Goal: Task Accomplishment & Management: Complete application form

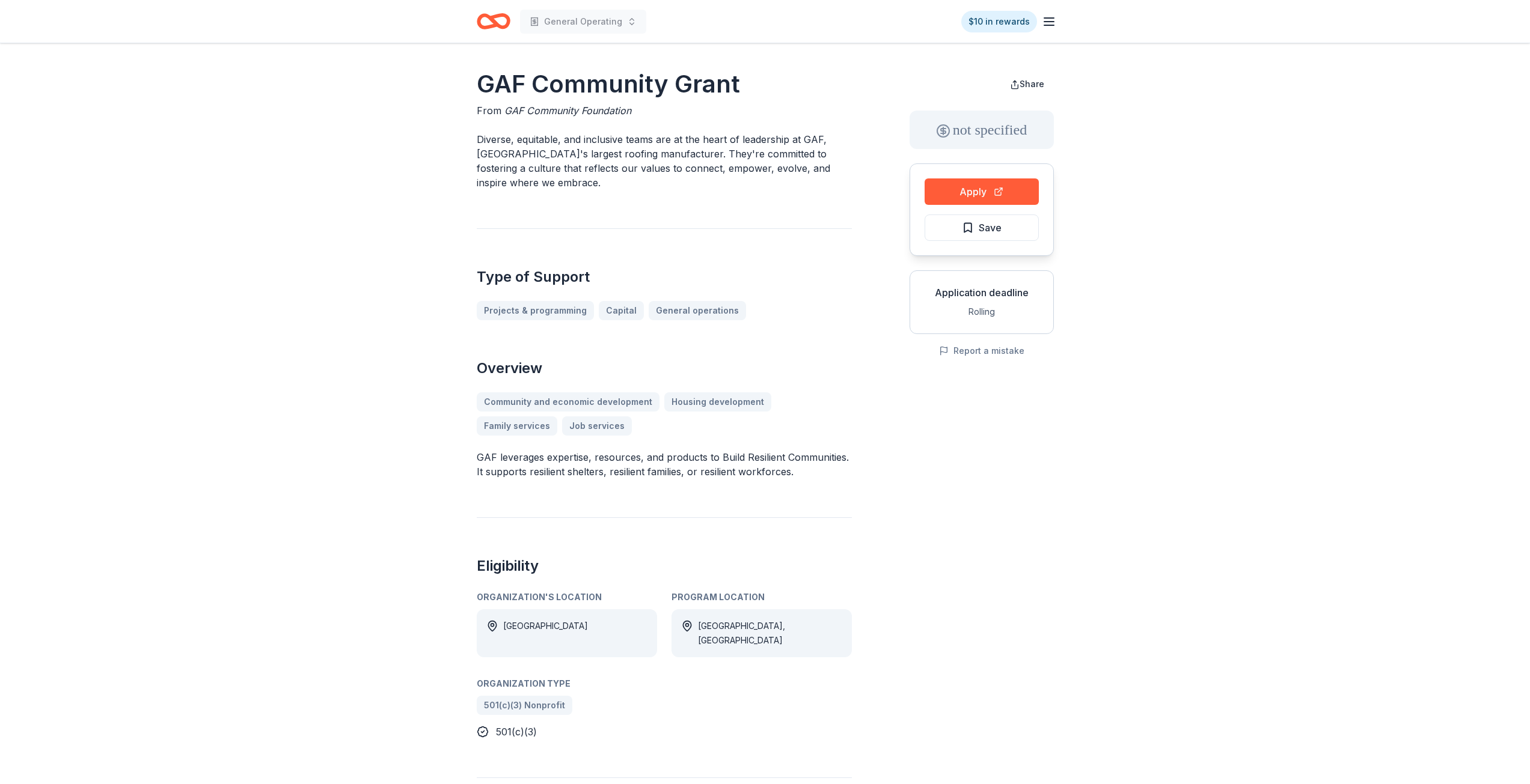
click at [1043, 131] on div "not specified" at bounding box center [981, 129] width 144 height 39
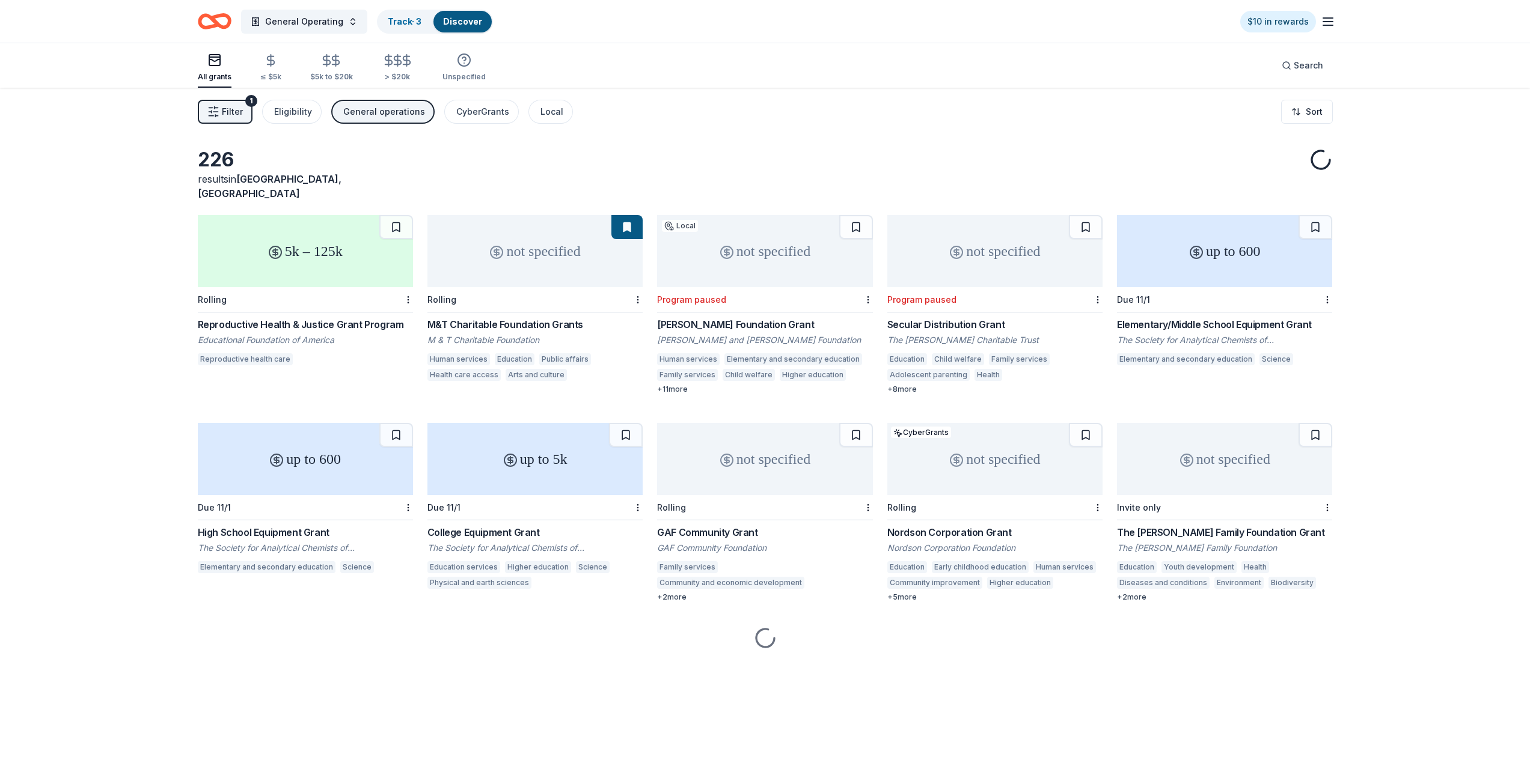
scroll to position [87, 0]
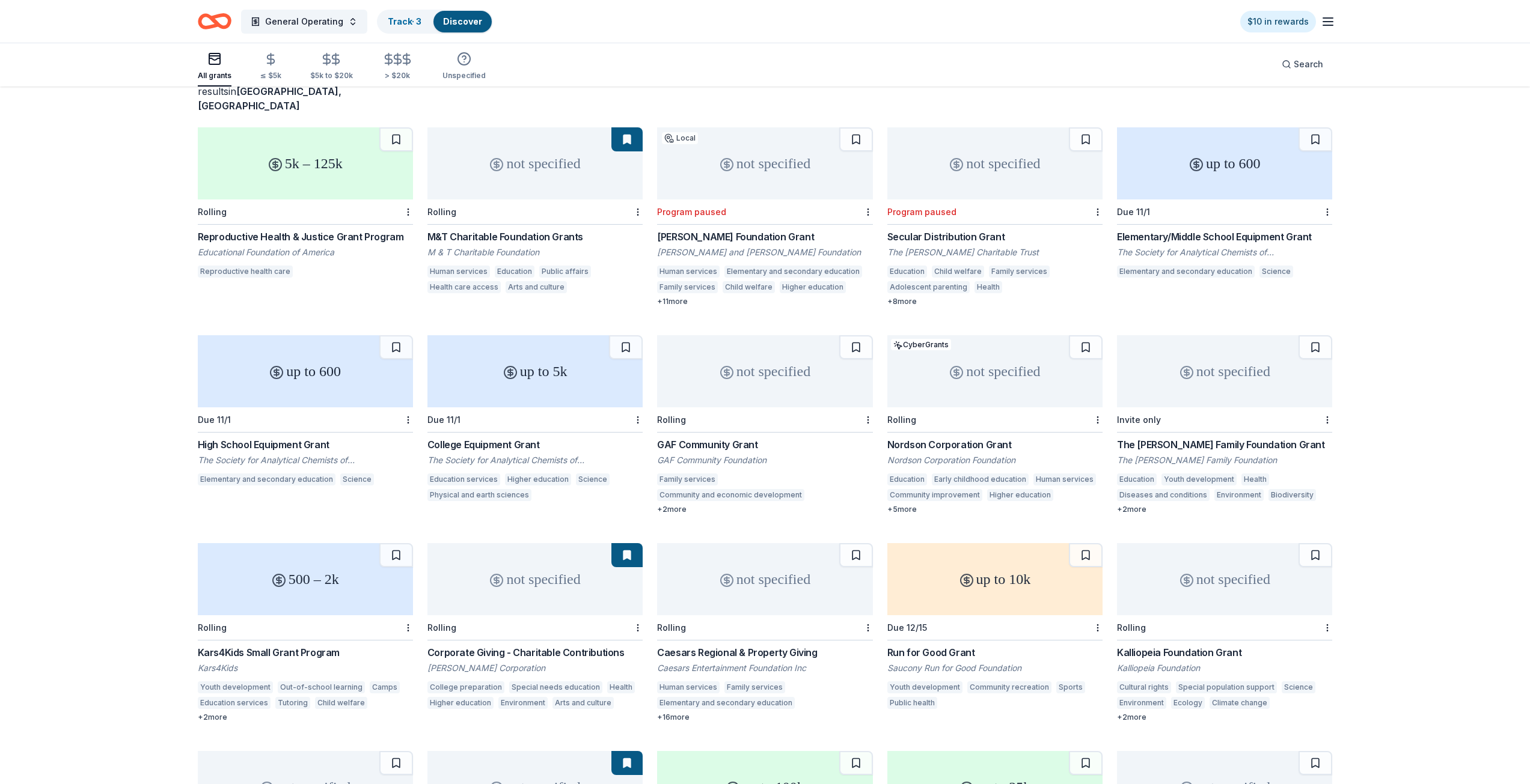
click at [774, 373] on div "not specified" at bounding box center [765, 371] width 215 height 72
click at [828, 366] on div "not specified" at bounding box center [765, 371] width 215 height 72
click at [1026, 375] on div "not specified" at bounding box center [995, 371] width 215 height 72
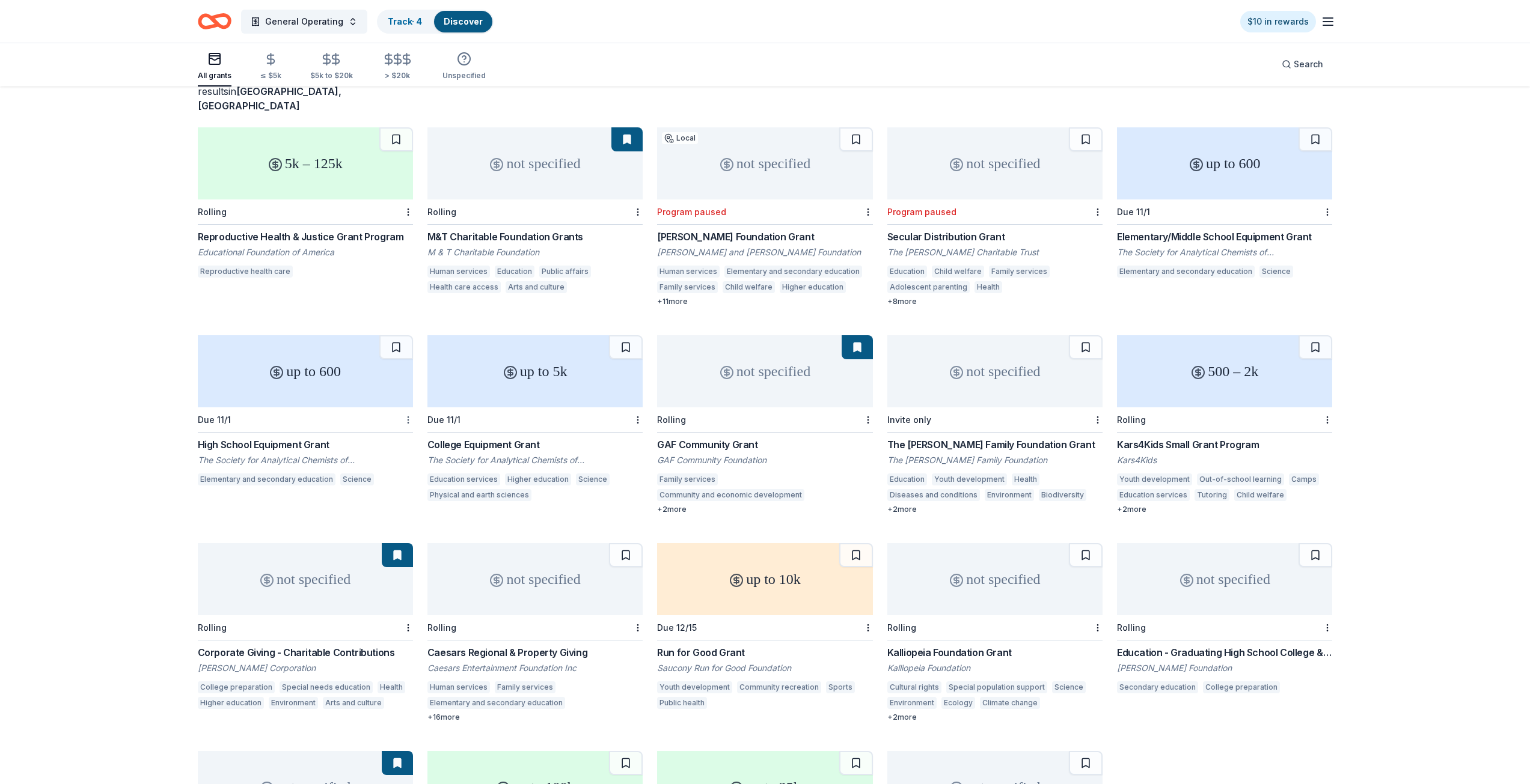
click at [407, 405] on html "General Operating Track · 4 Discover $10 in rewards All grants ≤ $5k $5k to $20…" at bounding box center [765, 304] width 1530 height 784
click at [386, 420] on div "Not interested" at bounding box center [369, 426] width 80 height 22
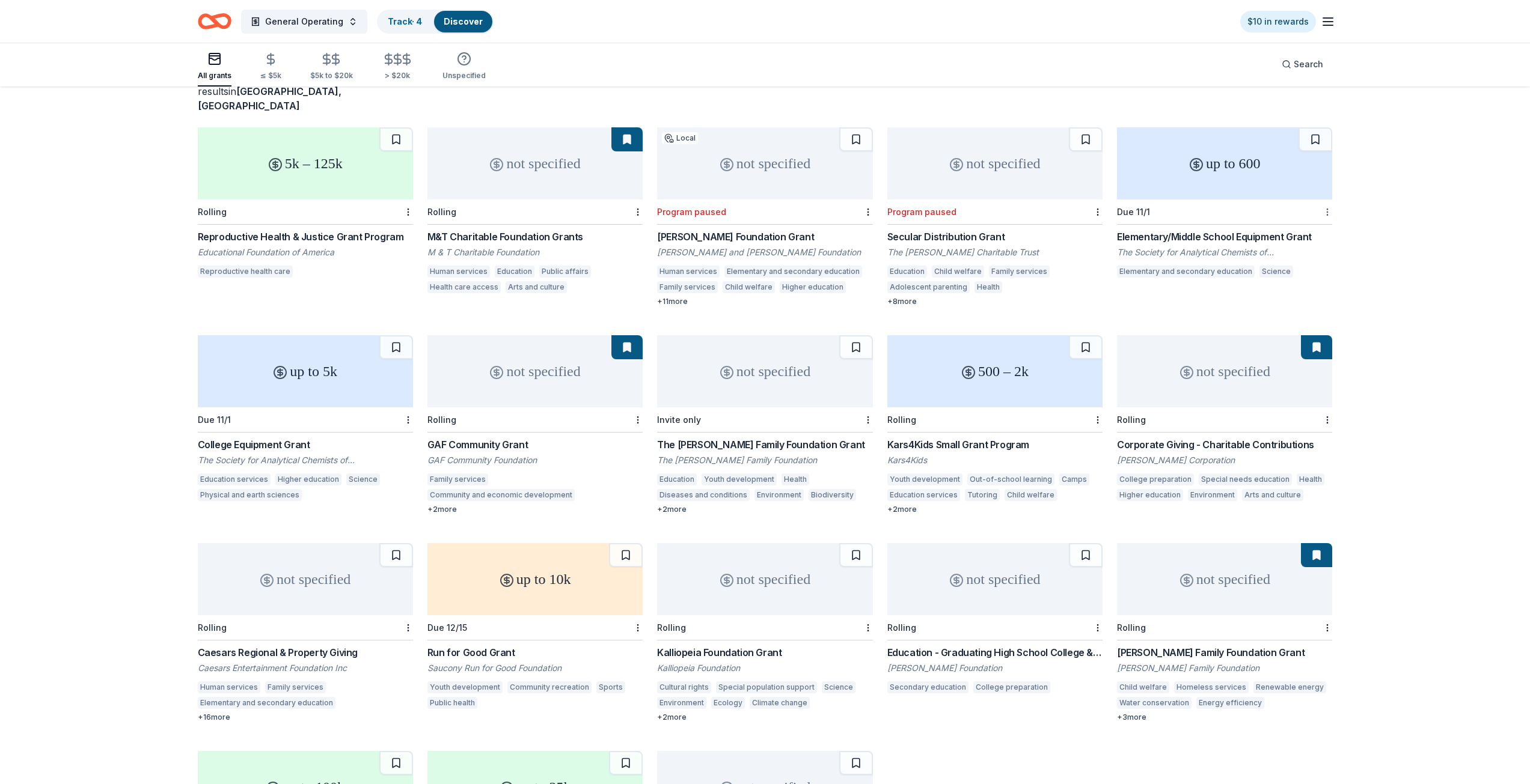
click at [1330, 195] on html "General Operating Track · 4 Discover $10 in rewards All grants ≤ $5k $5k to $20…" at bounding box center [765, 304] width 1530 height 784
click at [1318, 218] on div "Not interested" at bounding box center [1289, 218] width 80 height 22
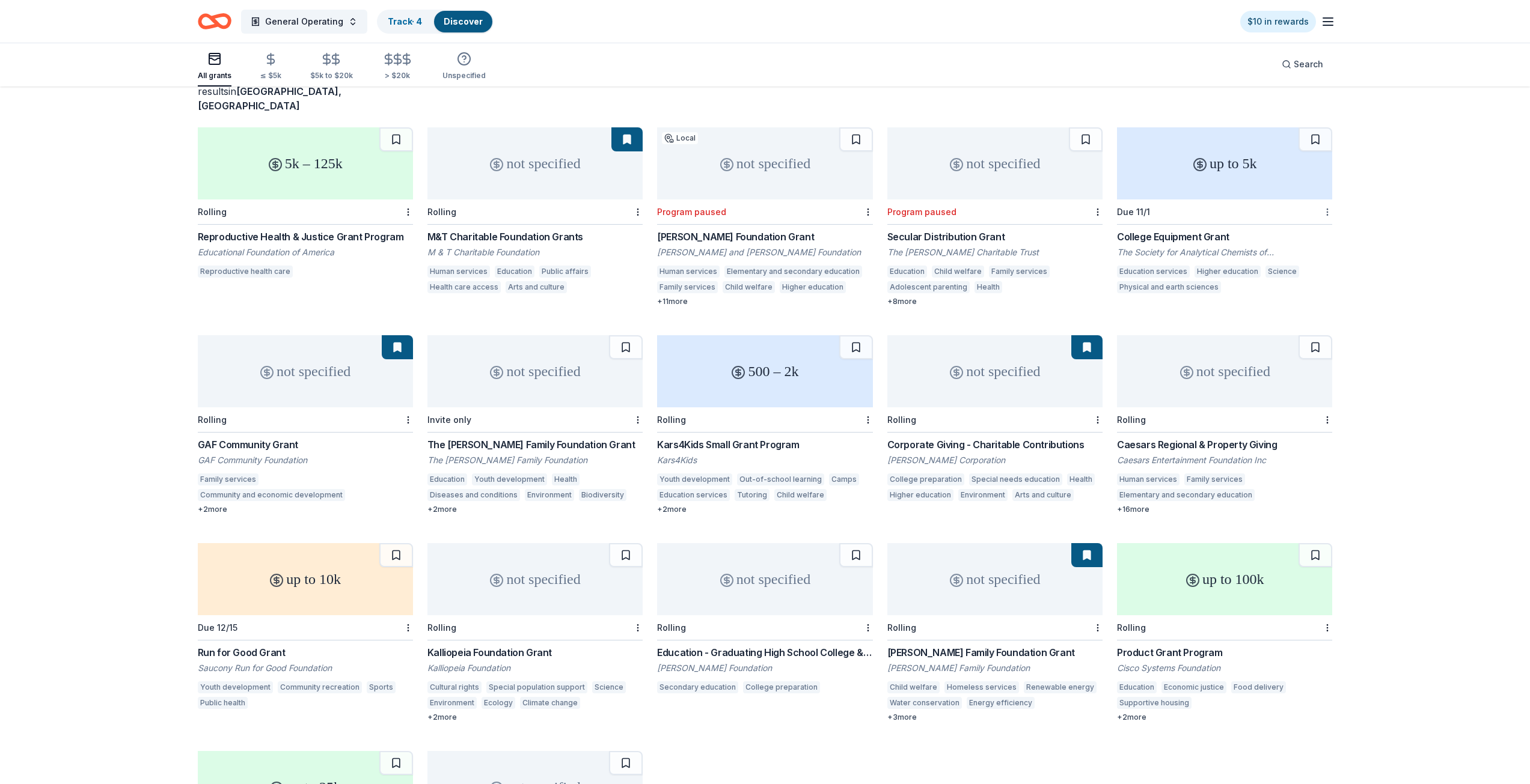
click at [1324, 194] on html "General Operating Track · 4 Discover $10 in rewards All grants ≤ $5k $5k to $20…" at bounding box center [765, 304] width 1530 height 784
click at [1311, 216] on div "Not interested" at bounding box center [1289, 218] width 80 height 22
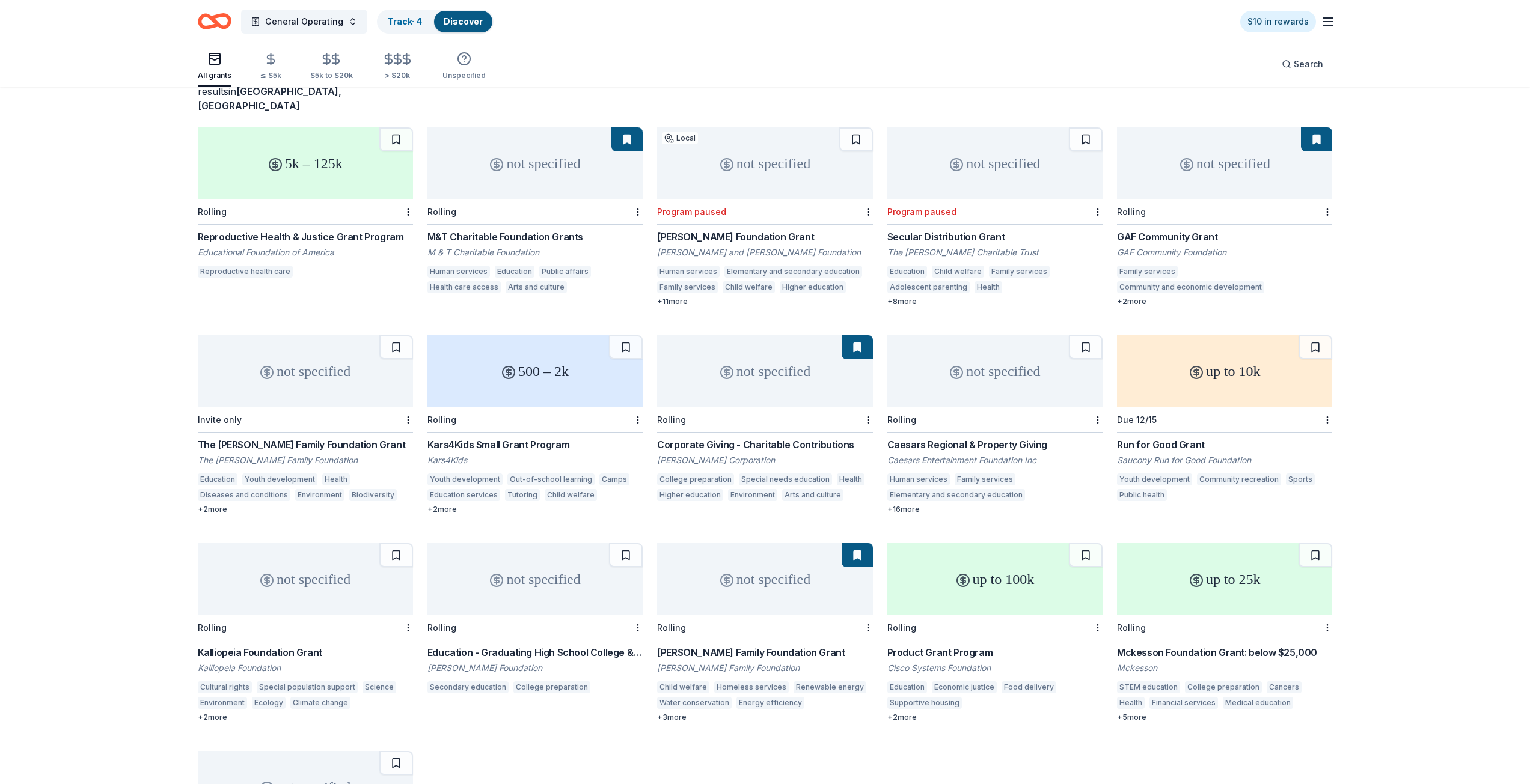
click at [1100, 200] on div at bounding box center [1096, 212] width 12 height 25
click at [1100, 195] on html "General Operating Track · 4 Discover $10 in rewards All grants ≤ $5k $5k to $20…" at bounding box center [765, 304] width 1530 height 784
click at [1087, 217] on div "Not interested" at bounding box center [1059, 218] width 80 height 22
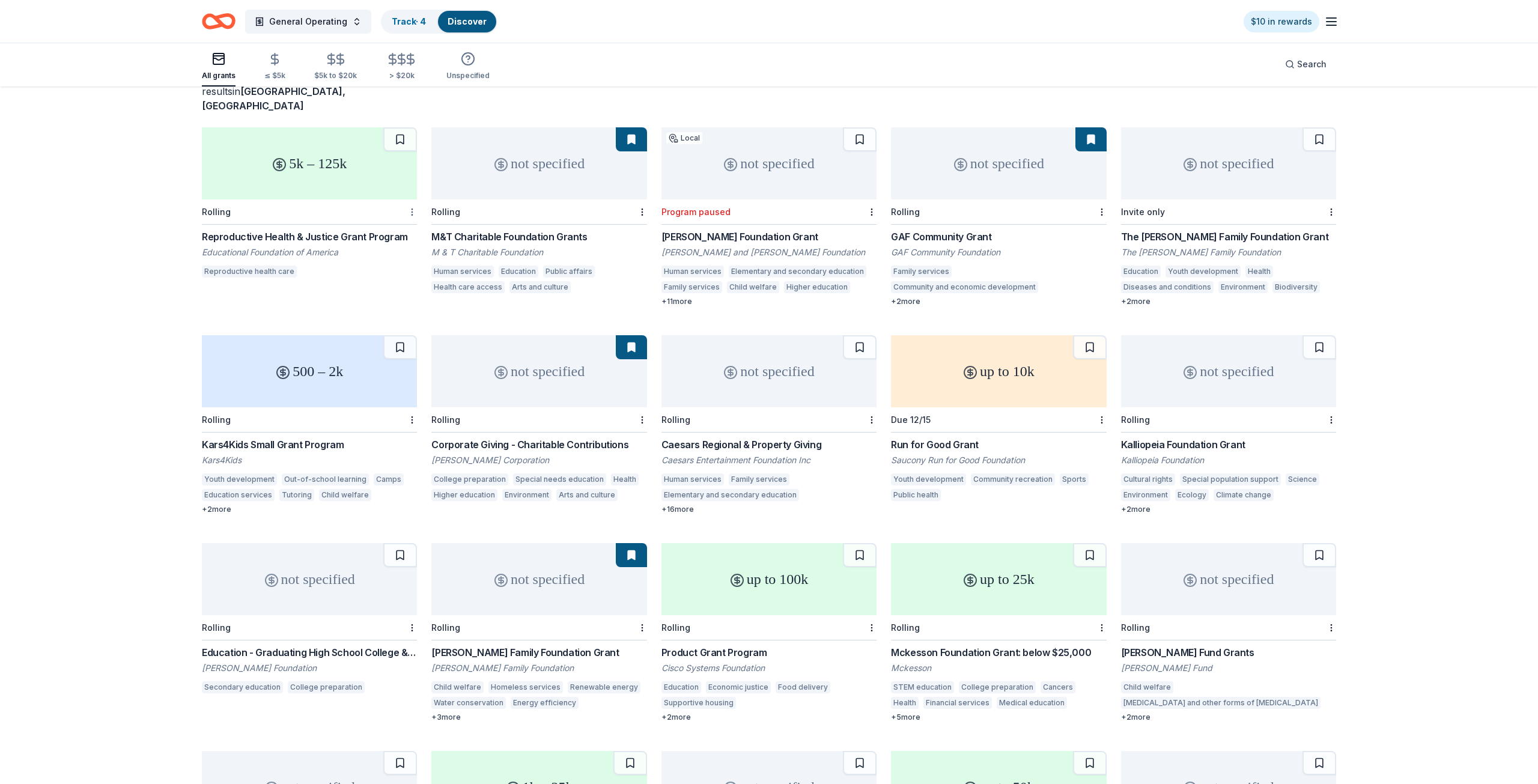
click at [411, 195] on html "General Operating Track · 4 Discover $10 in rewards All grants ≤ $5k $5k to $20…" at bounding box center [769, 304] width 1538 height 784
click at [398, 216] on div "Not interested" at bounding box center [369, 218] width 80 height 22
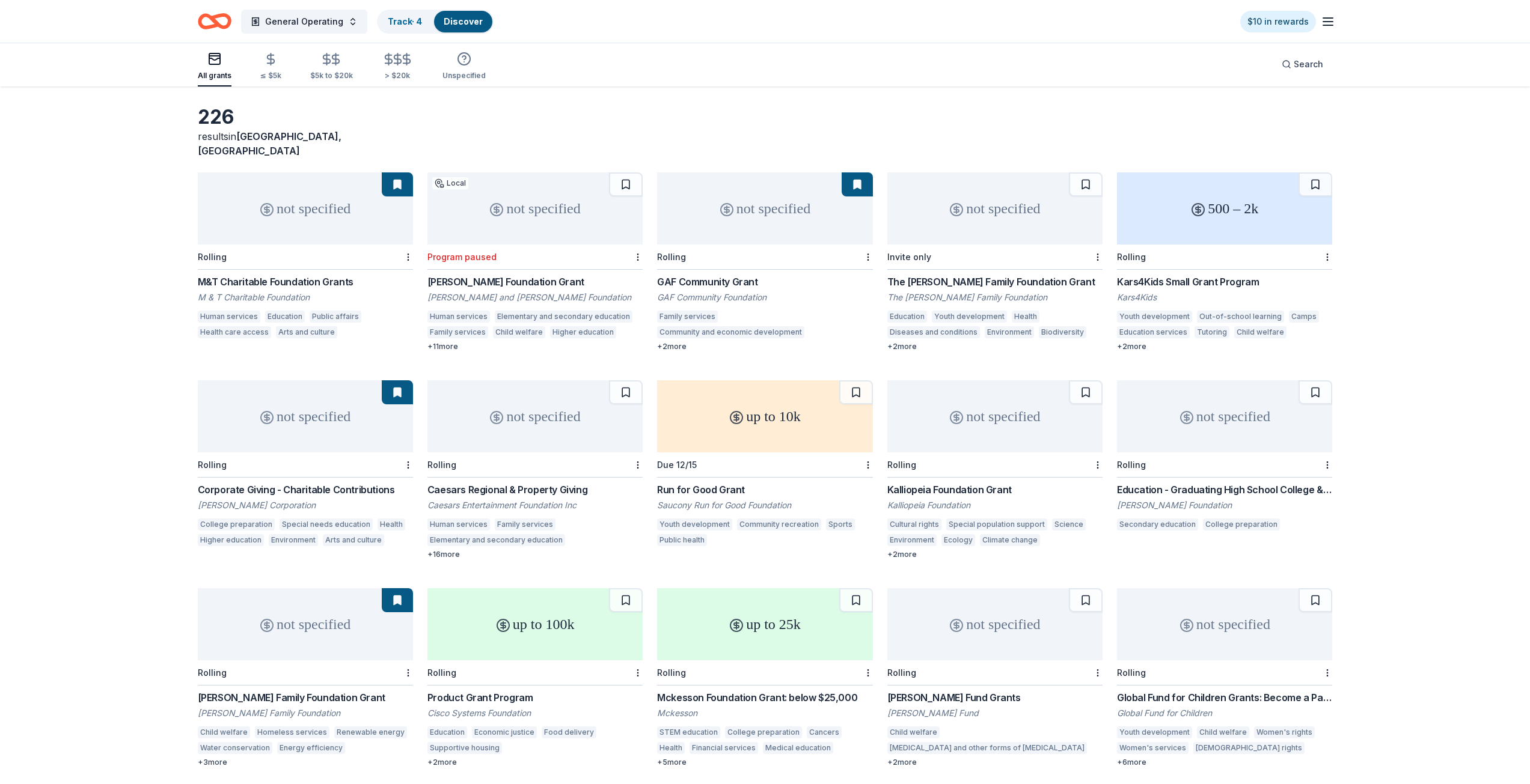
scroll to position [0, 0]
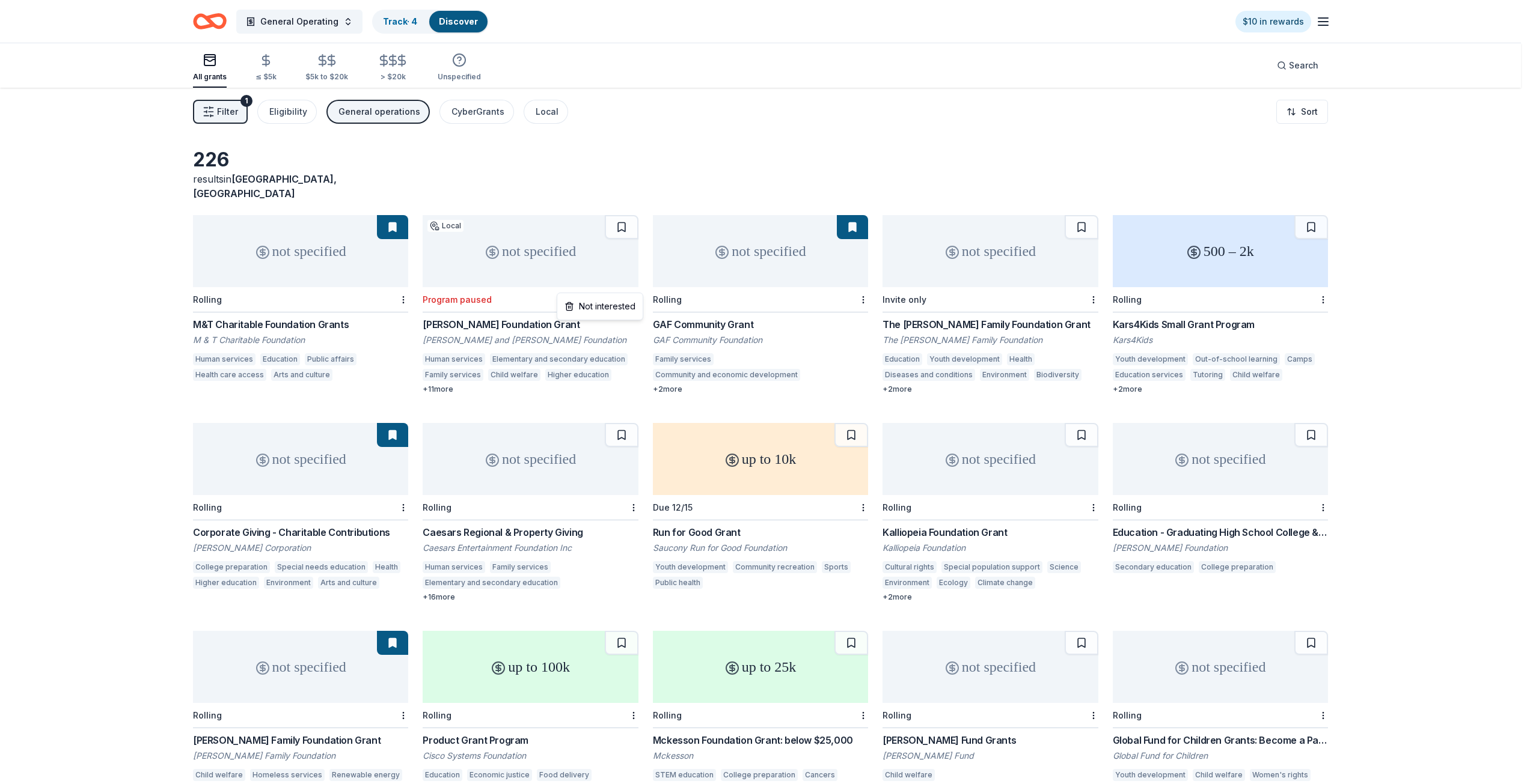
click at [633, 287] on html "General Operating Track · 4 Discover $10 in rewards All grants ≤ $5k $5k to $20…" at bounding box center [765, 392] width 1530 height 784
click at [622, 304] on div "Not interested" at bounding box center [599, 306] width 80 height 22
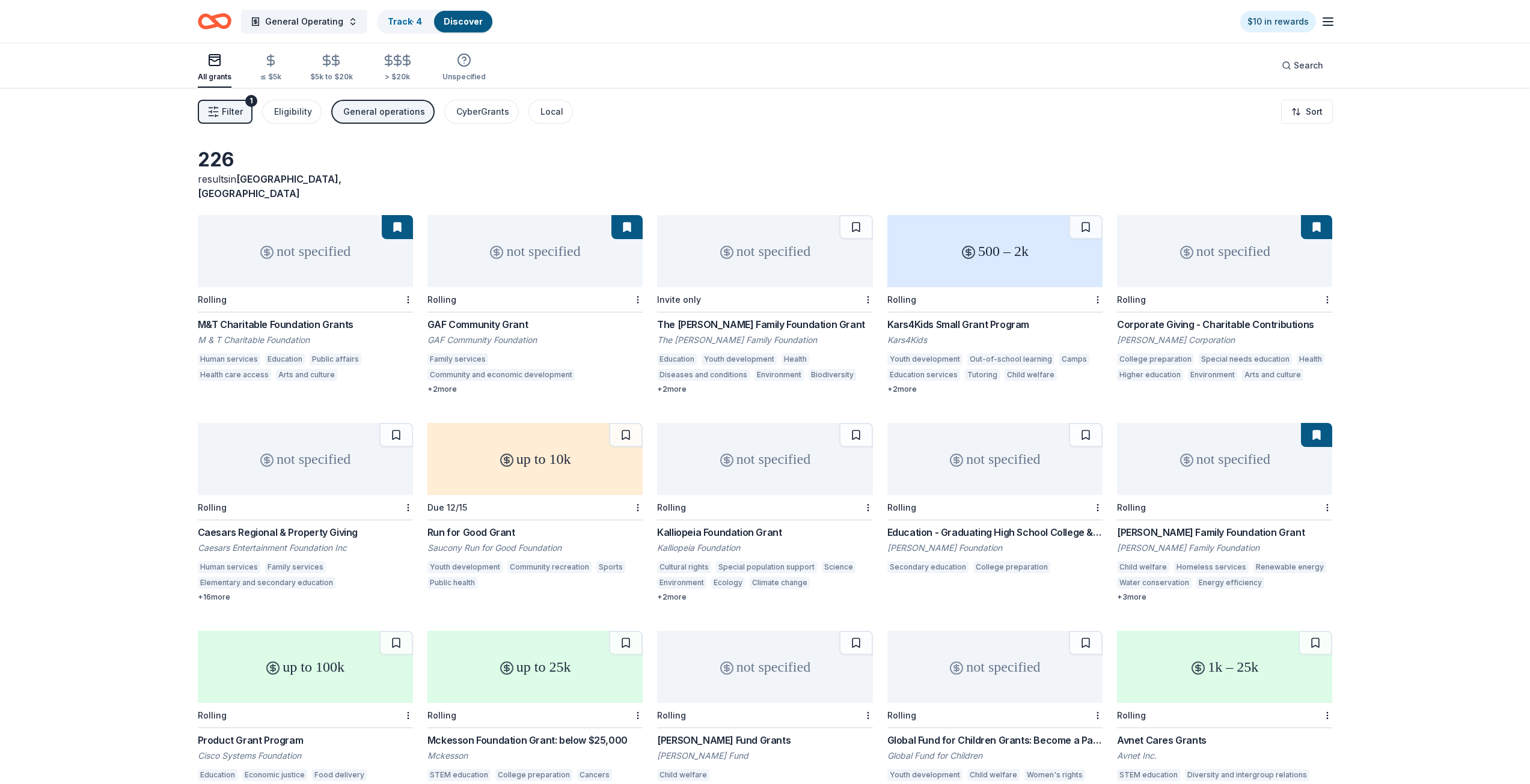
click at [800, 259] on div "not specified" at bounding box center [765, 251] width 215 height 72
click at [864, 287] on html "General Operating Track · 4 Discover $10 in rewards All grants ≤ $5k $5k to $20…" at bounding box center [765, 392] width 1530 height 784
click at [842, 298] on div "Not interested" at bounding box center [829, 306] width 80 height 22
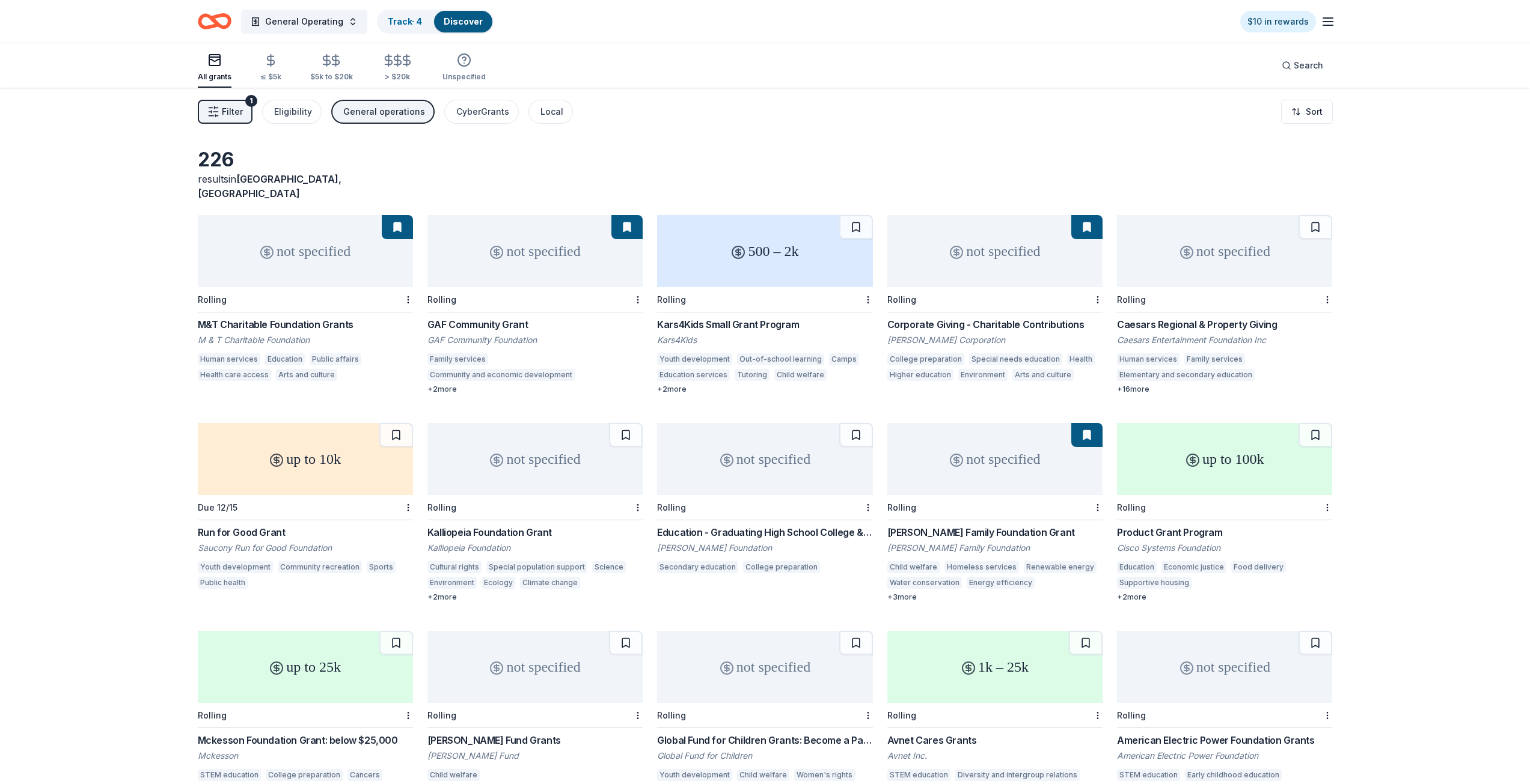
click at [701, 251] on div "500 – 2k" at bounding box center [765, 251] width 215 height 72
click at [838, 287] on div "Rolling" at bounding box center [765, 300] width 215 height 25
click at [872, 282] on html "General Operating Track · 5 Discover $10 in rewards All grants ≤ $5k $5k to $20…" at bounding box center [769, 392] width 1538 height 784
click at [867, 260] on html "General Operating Track · 5 Discover $10 in rewards All grants ≤ $5k $5k to $20…" at bounding box center [769, 392] width 1538 height 784
click at [1060, 253] on div "not specified" at bounding box center [995, 251] width 215 height 72
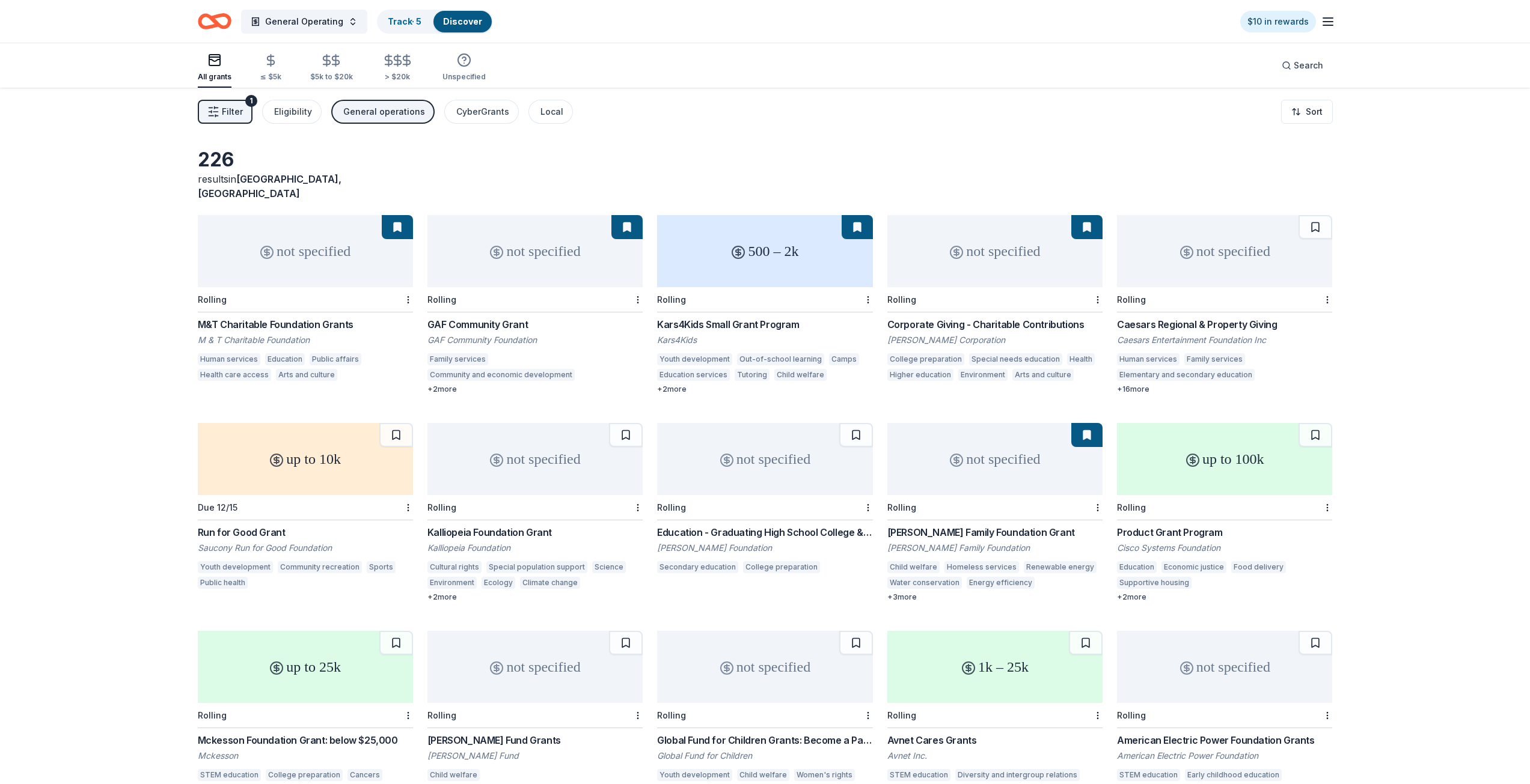
click at [1183, 251] on div "not specified" at bounding box center [1224, 251] width 215 height 72
click at [1324, 288] on html "General Operating Track · 5 Discover $10 in rewards All grants ≤ $5k $5k to $20…" at bounding box center [765, 392] width 1530 height 784
click at [1320, 302] on div "Not interested" at bounding box center [1289, 306] width 80 height 22
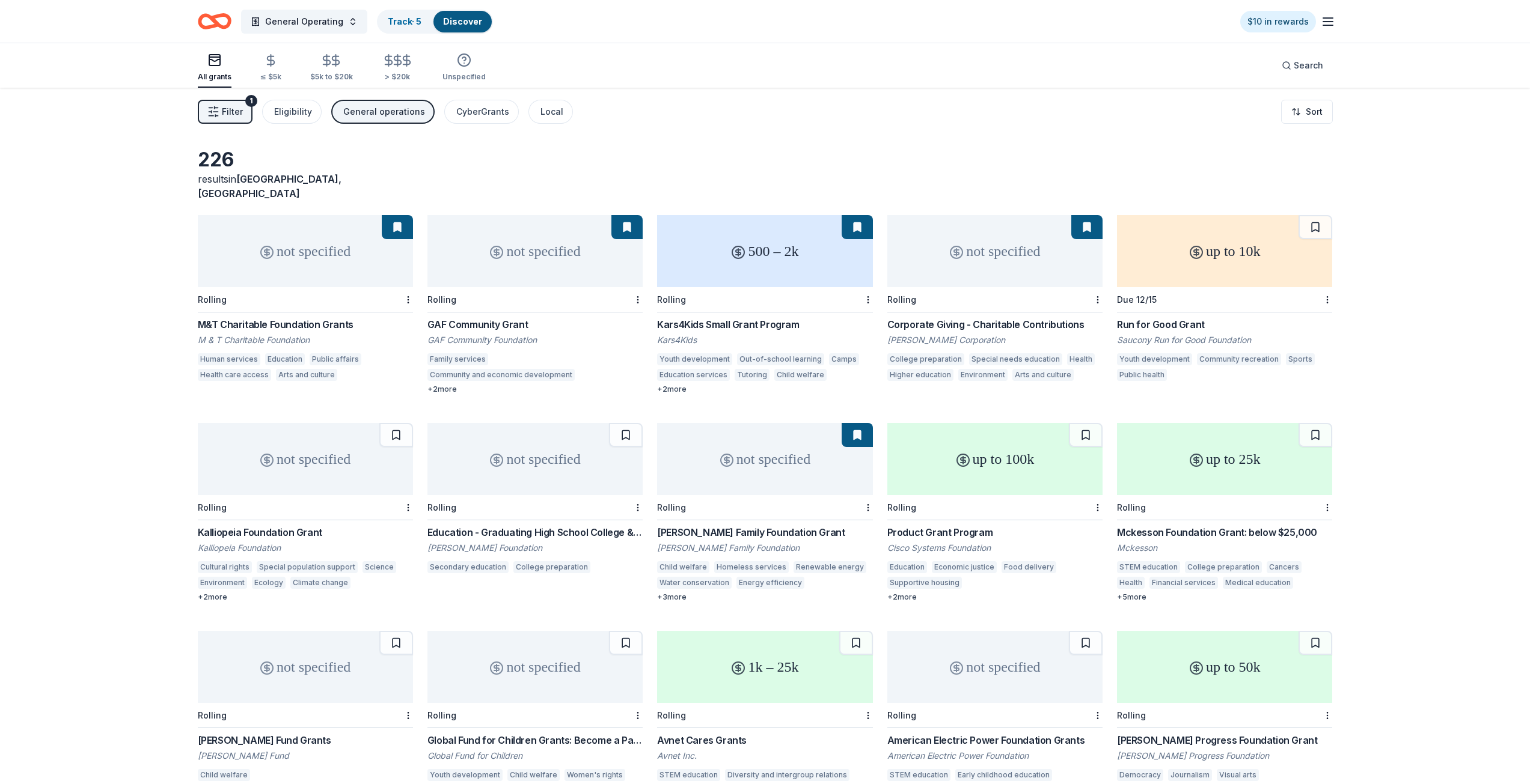
click at [293, 452] on div "not specified" at bounding box center [306, 459] width 215 height 72
click at [409, 495] on html "General Operating Track · 5 Discover $10 in rewards All grants ≤ $5k $5k to $20…" at bounding box center [765, 392] width 1530 height 784
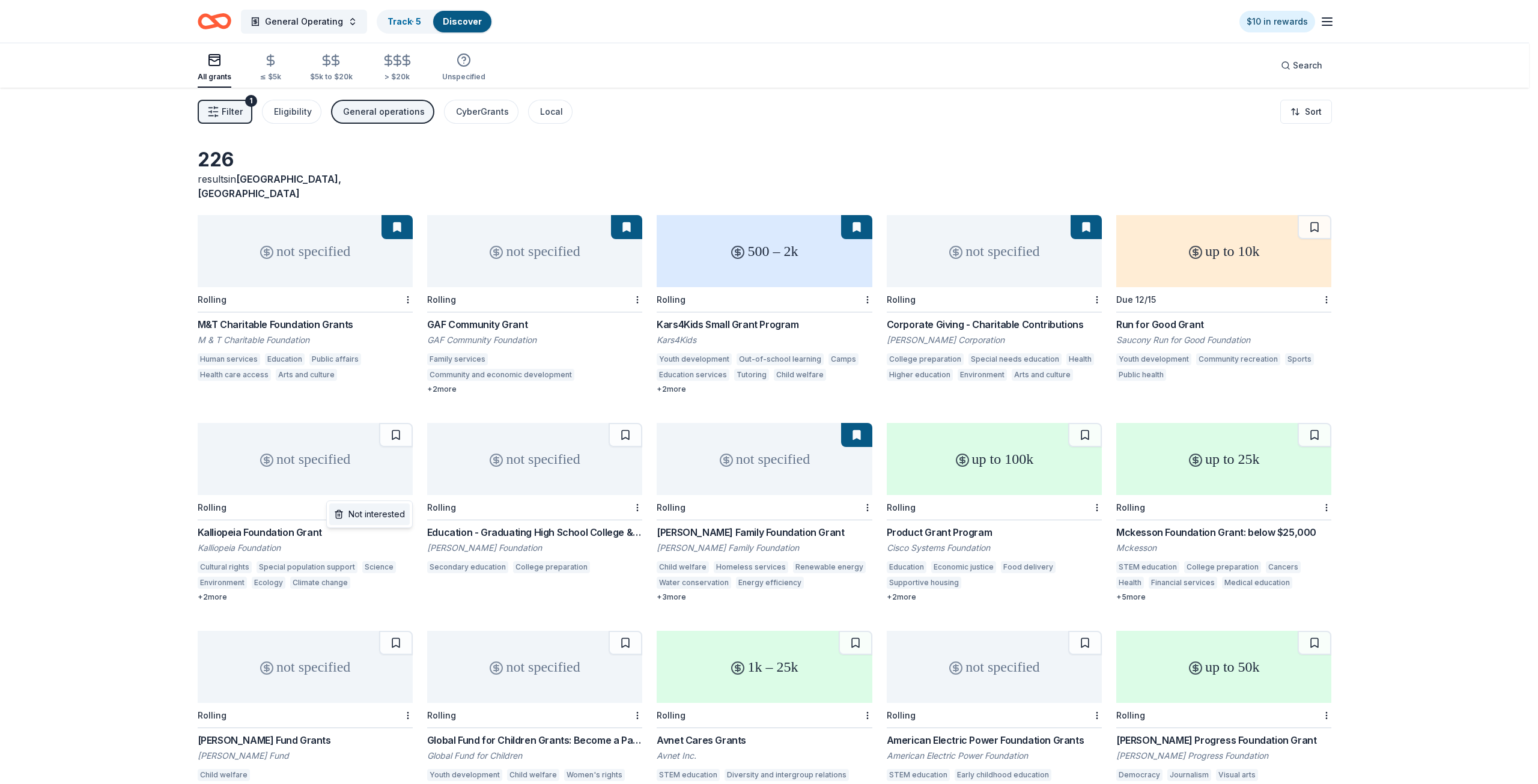
click at [380, 518] on div "Not interested" at bounding box center [369, 514] width 80 height 22
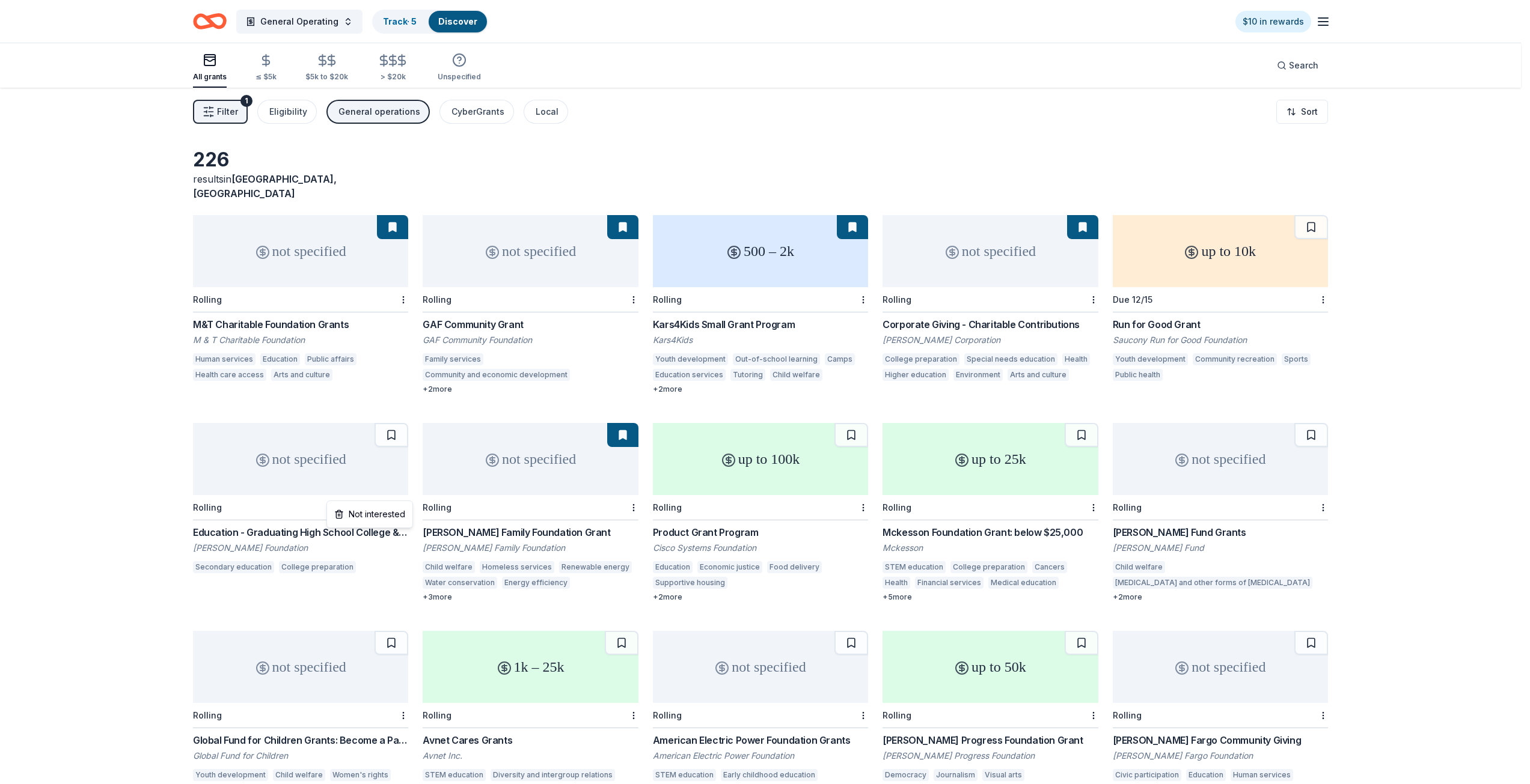
click at [409, 493] on html "General Operating Track · 5 Discover $10 in rewards All grants ≤ $5k $5k to $20…" at bounding box center [765, 392] width 1530 height 784
click at [392, 511] on div "Not interested" at bounding box center [369, 514] width 80 height 22
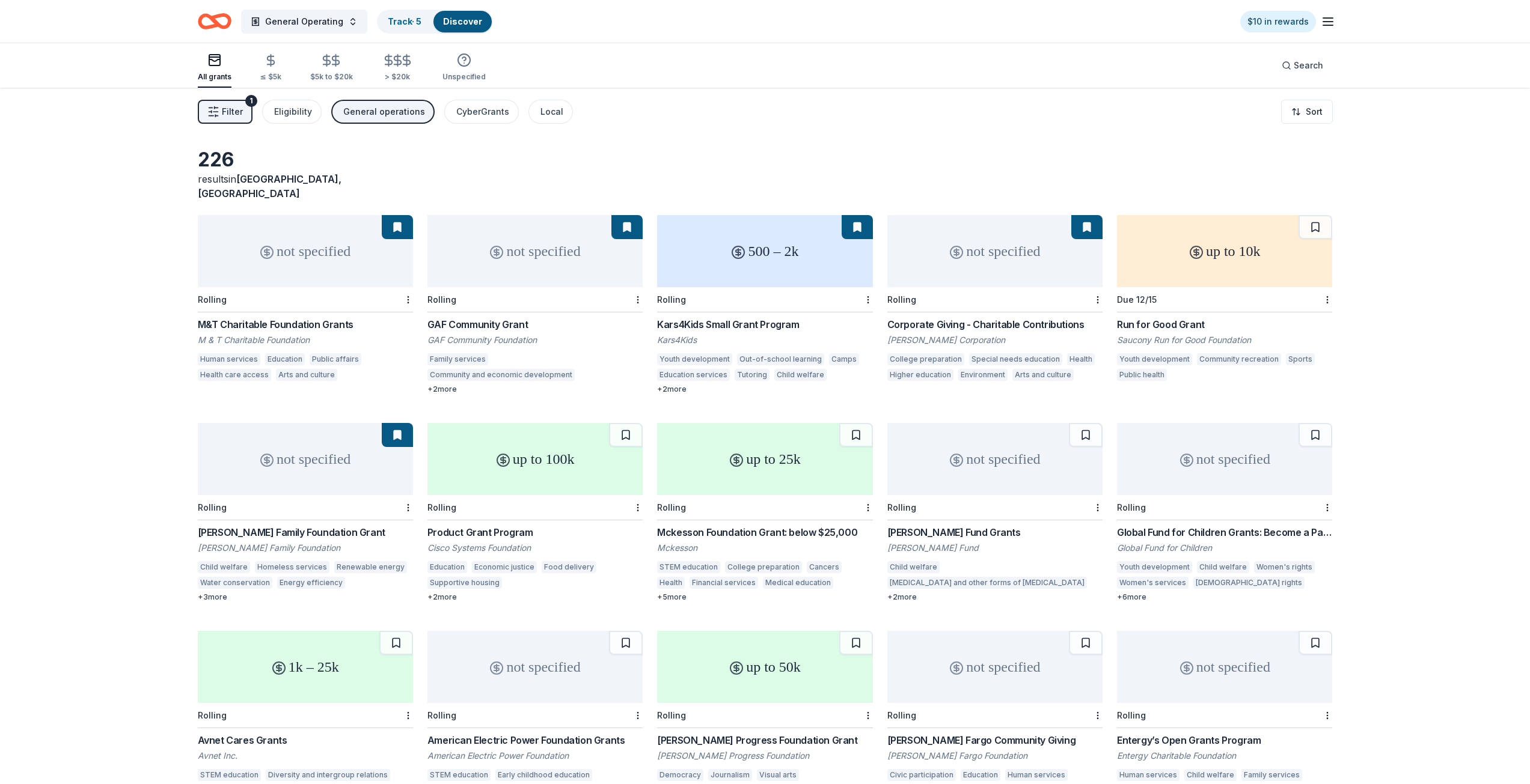
click at [240, 458] on div "not specified" at bounding box center [306, 459] width 215 height 72
click at [407, 488] on html "General Operating Track · 5 Discover $10 in rewards All grants ≤ $5k $5k to $20…" at bounding box center [765, 392] width 1530 height 784
click at [396, 514] on div "Not interested" at bounding box center [369, 514] width 80 height 22
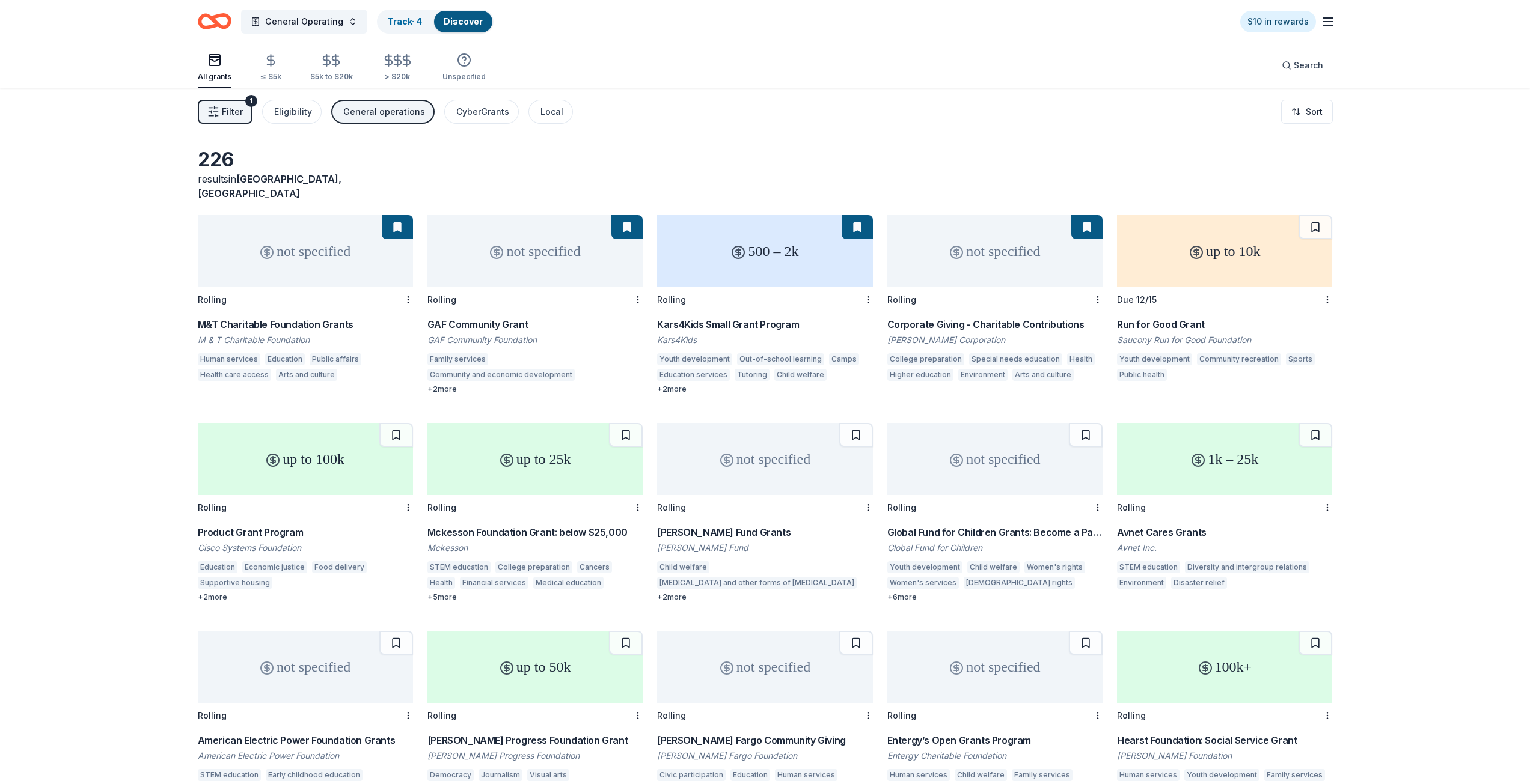
click at [247, 442] on div "up to 100k" at bounding box center [306, 459] width 215 height 72
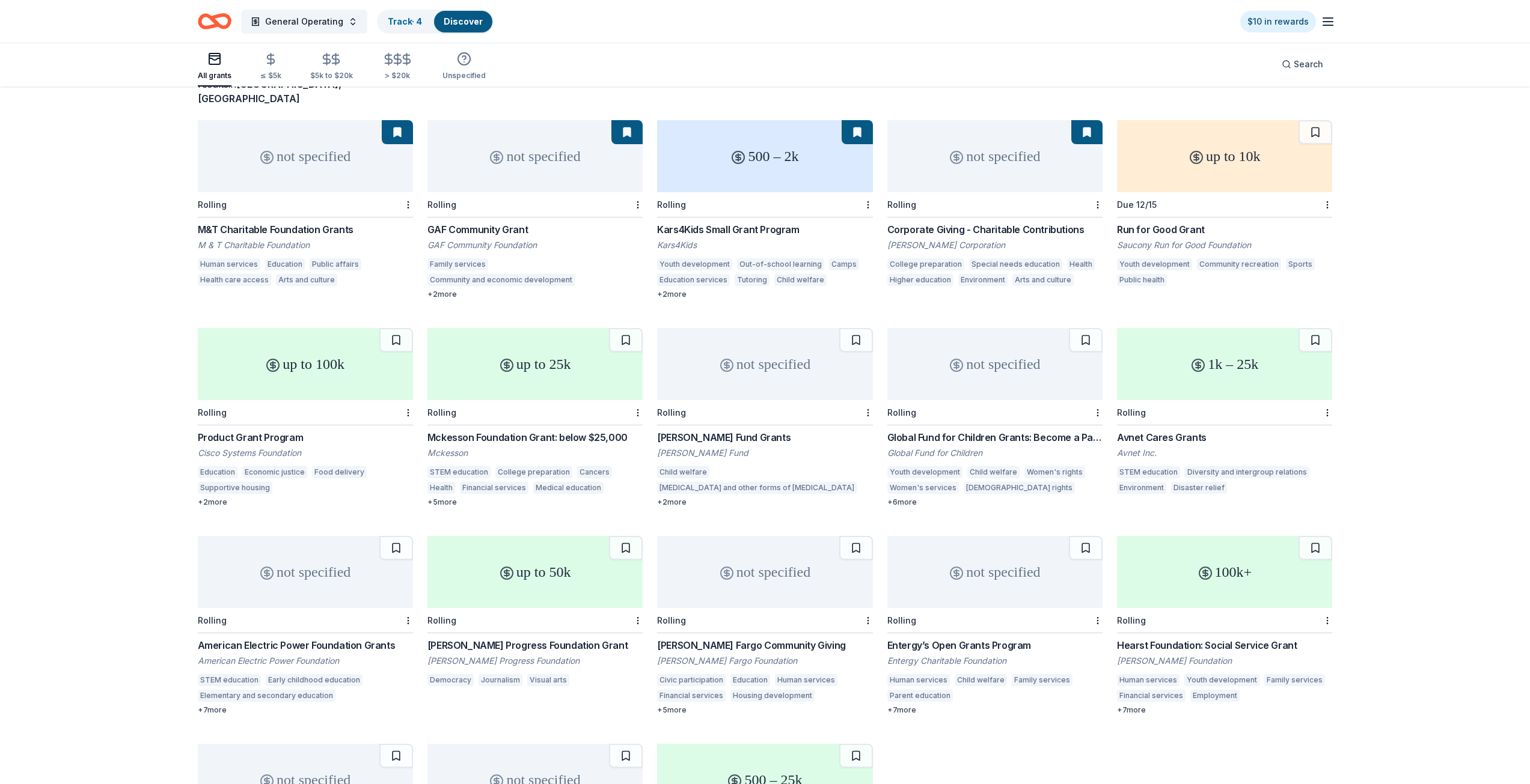
scroll to position [120, 0]
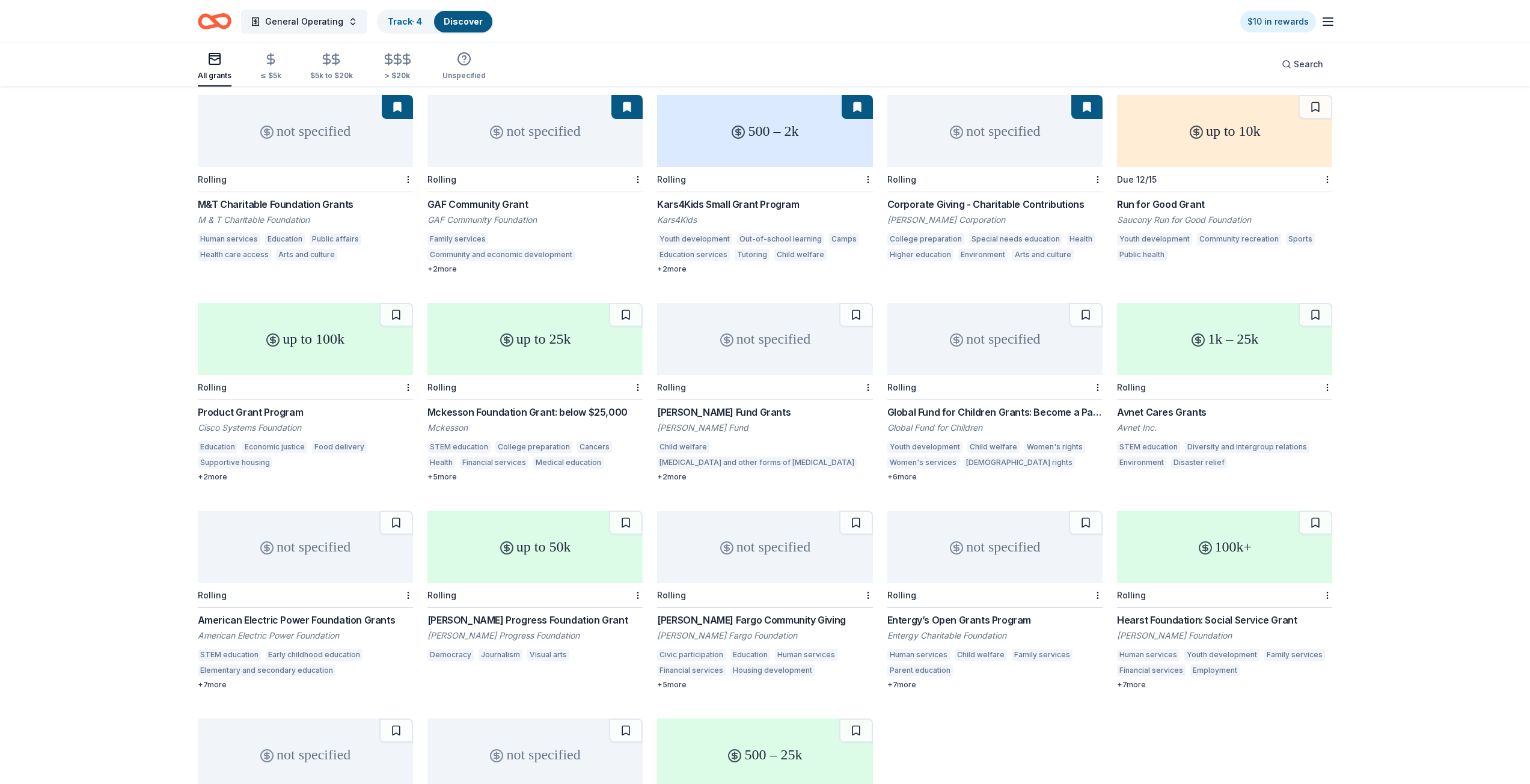
click at [350, 358] on div "up to 100k" at bounding box center [306, 339] width 215 height 72
click at [447, 472] on div "+ 5 more" at bounding box center [535, 477] width 215 height 10
click at [677, 472] on div "+ 2 more" at bounding box center [765, 477] width 215 height 10
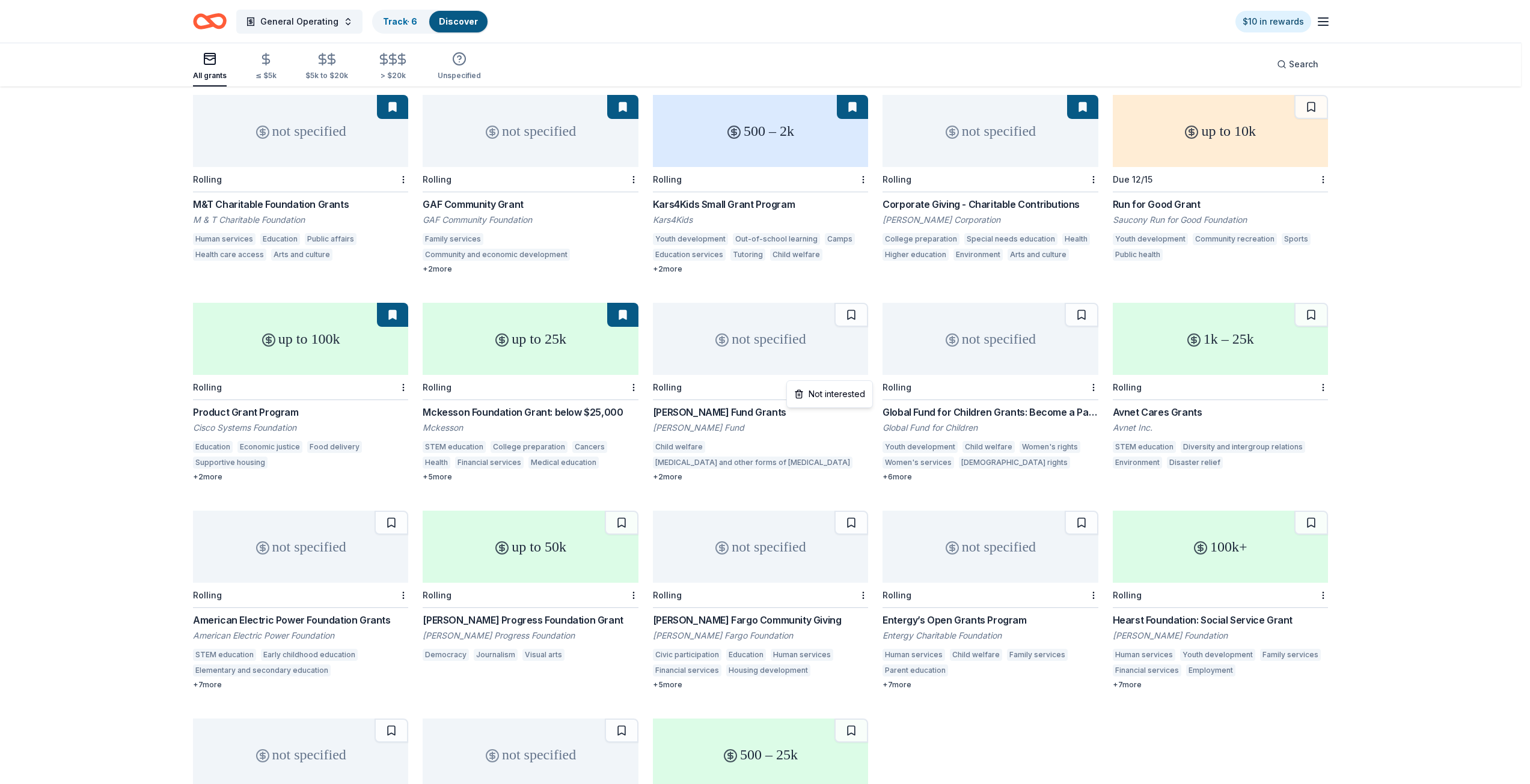
click at [866, 375] on html "General Operating Track · 6 Discover $10 in rewards All grants ≤ $5k $5k to $20…" at bounding box center [765, 272] width 1530 height 784
click at [844, 392] on div "Not interested" at bounding box center [829, 394] width 80 height 22
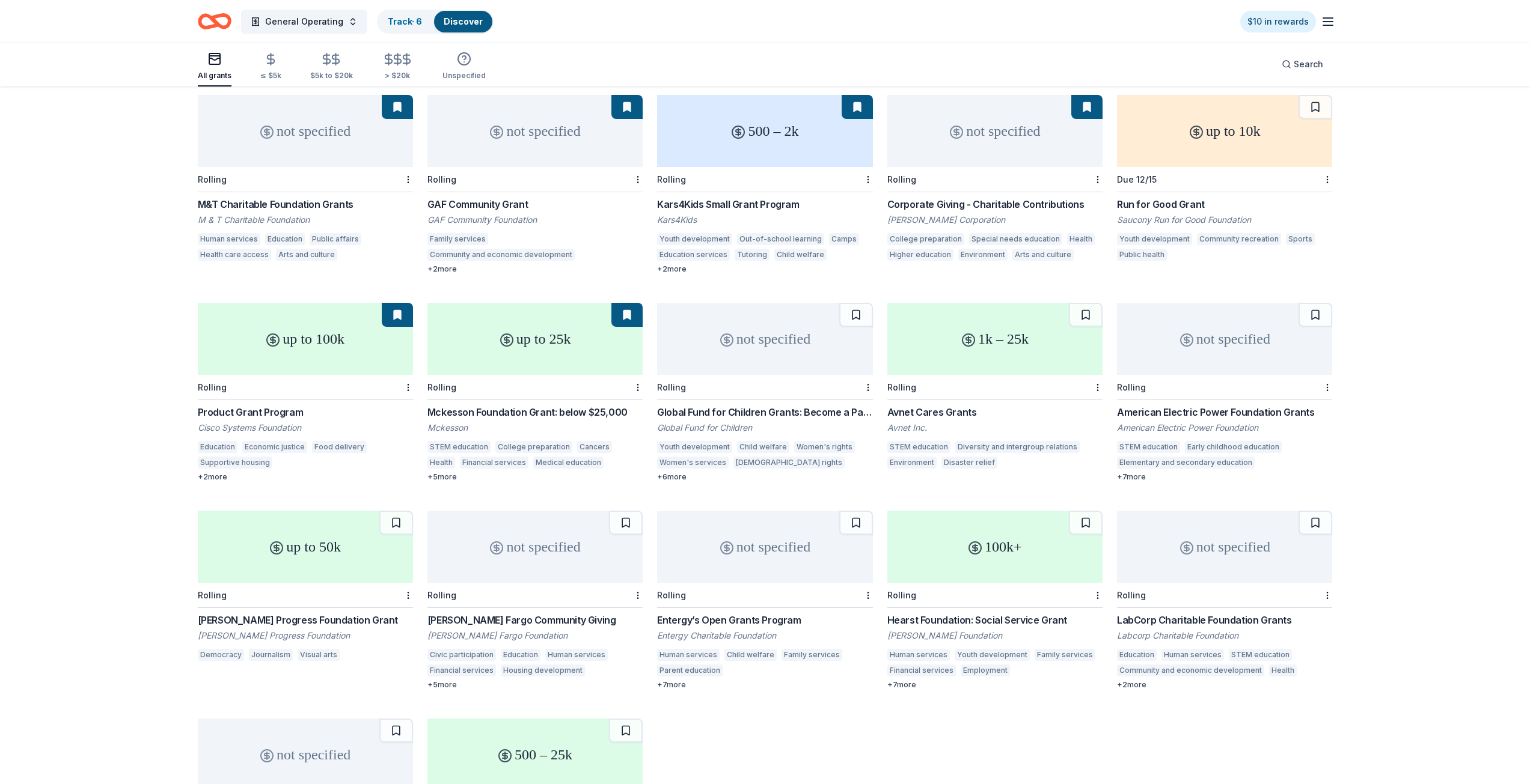
click at [781, 334] on div "not specified" at bounding box center [765, 339] width 215 height 72
click at [959, 334] on div "1k – 25k" at bounding box center [995, 339] width 215 height 72
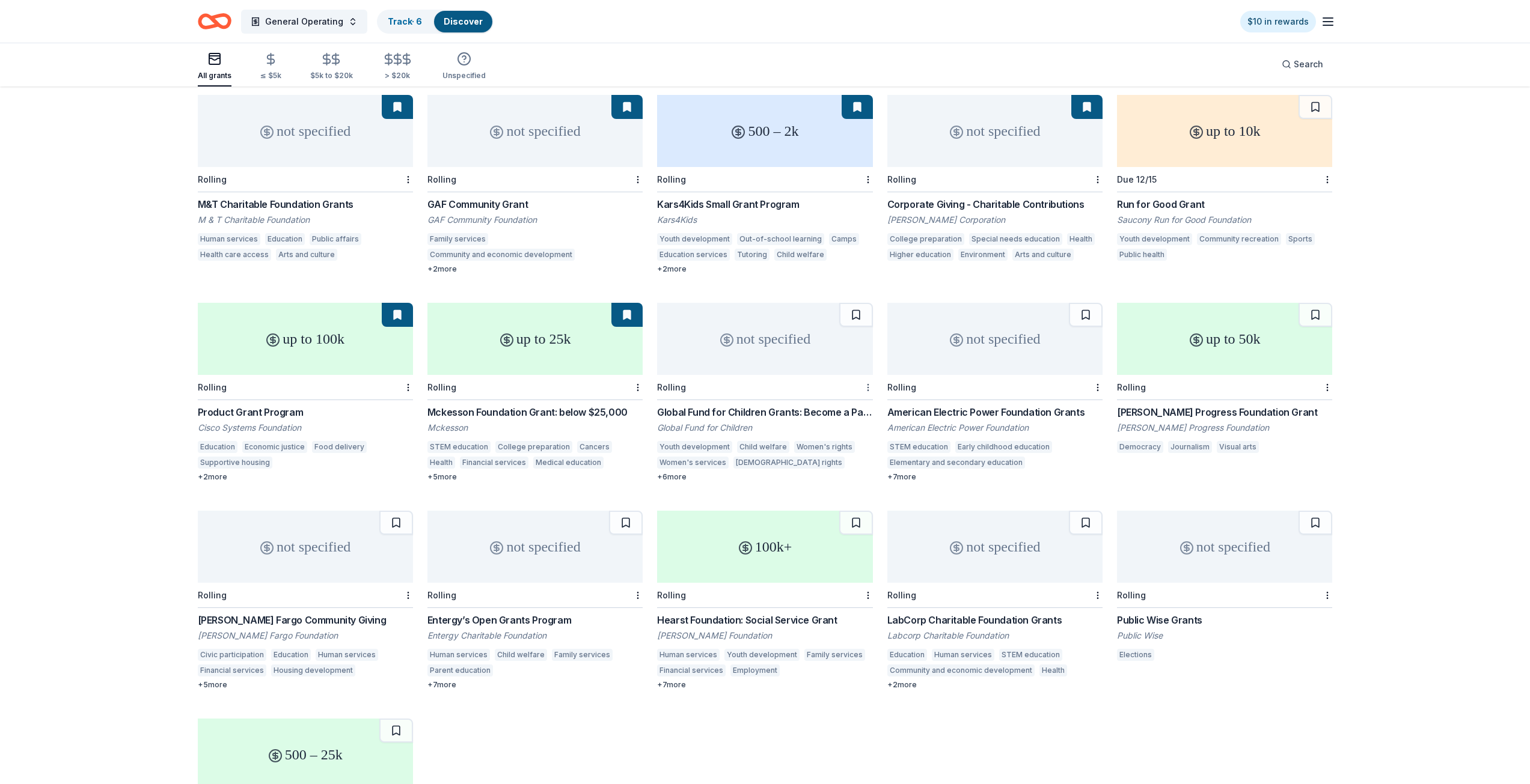
click at [863, 373] on html "General Operating Track · 6 Discover $10 in rewards All grants ≤ $5k $5k to $20…" at bounding box center [765, 272] width 1530 height 784
click at [842, 394] on div "Not interested" at bounding box center [829, 394] width 80 height 22
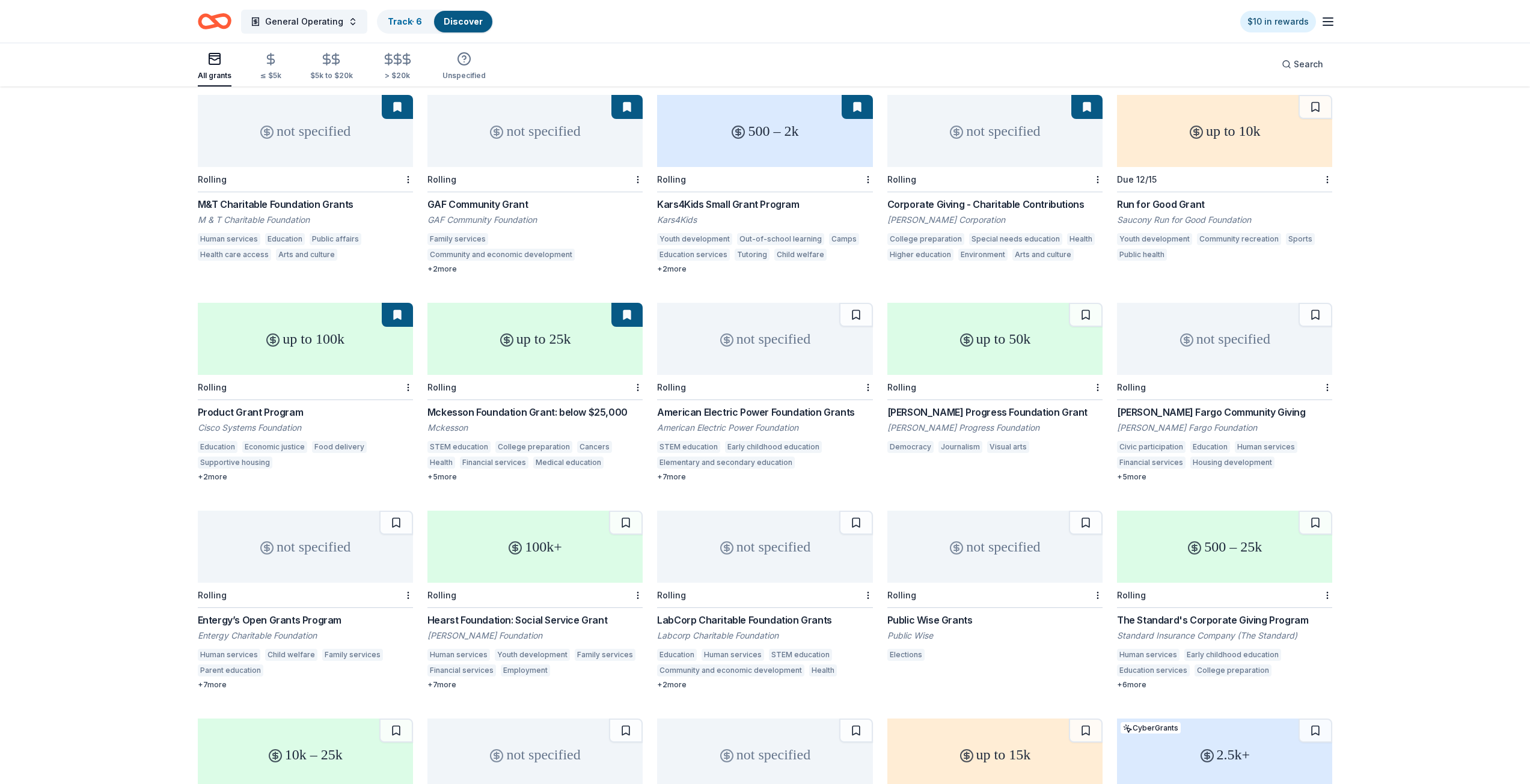
click at [803, 346] on div "not specified" at bounding box center [765, 339] width 215 height 72
click at [864, 375] on div at bounding box center [867, 387] width 12 height 25
click at [867, 372] on html "General Operating Track · 6 Discover $10 in rewards All grants ≤ $5k $5k to $20…" at bounding box center [765, 272] width 1530 height 784
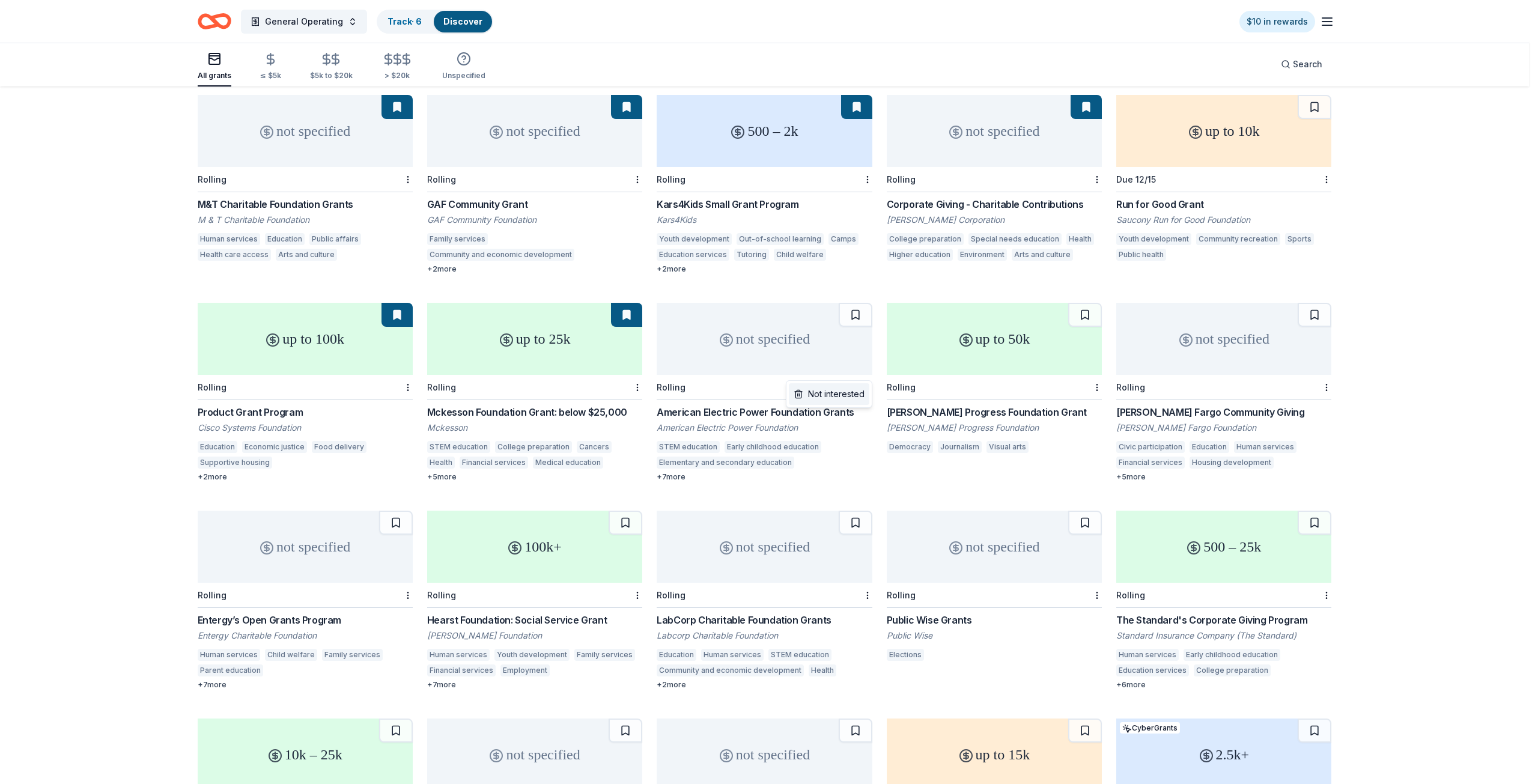
click at [852, 388] on div "Not interested" at bounding box center [829, 394] width 80 height 22
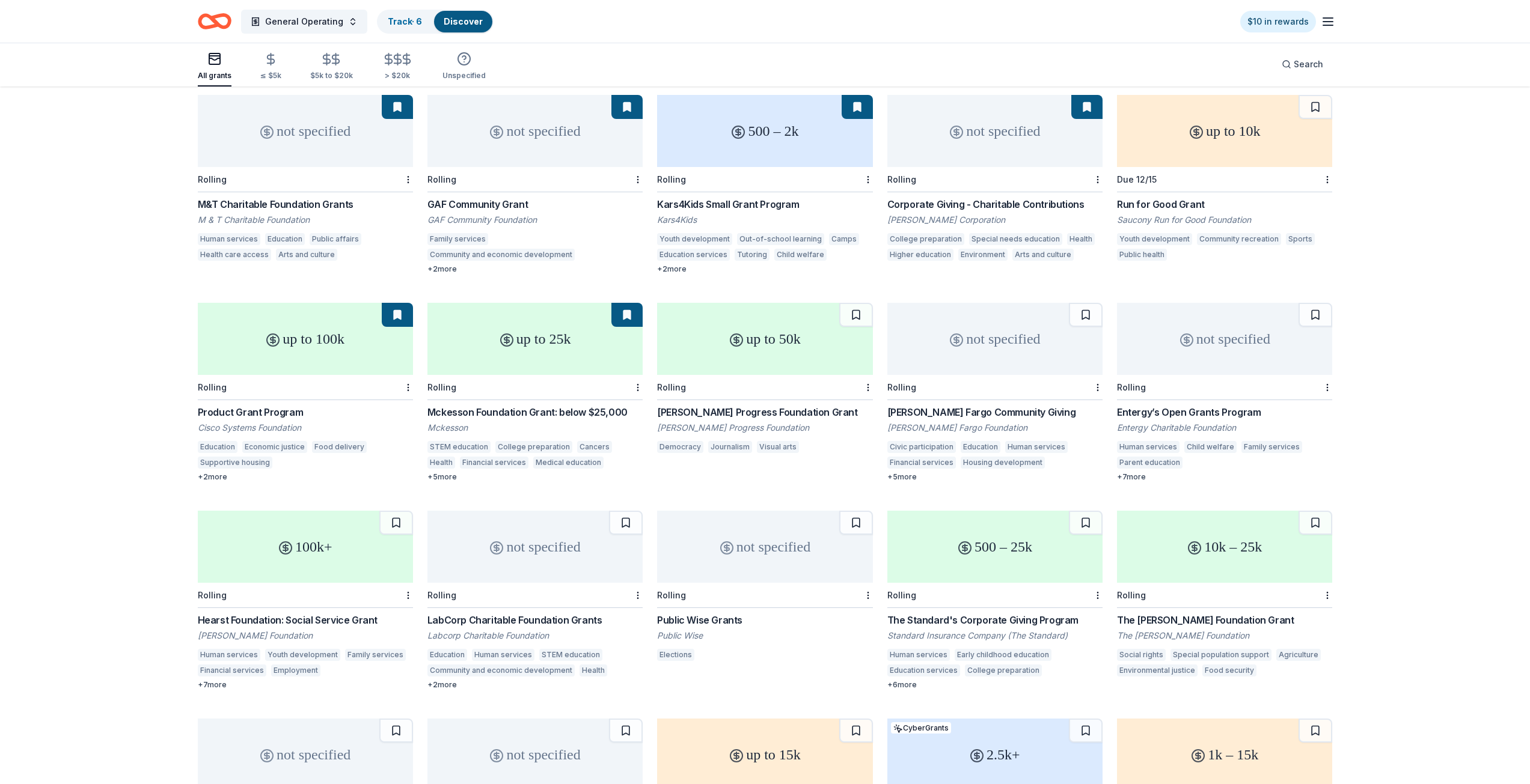
click at [729, 405] on div "Glaser Progress Foundation Grant" at bounding box center [765, 412] width 215 height 14
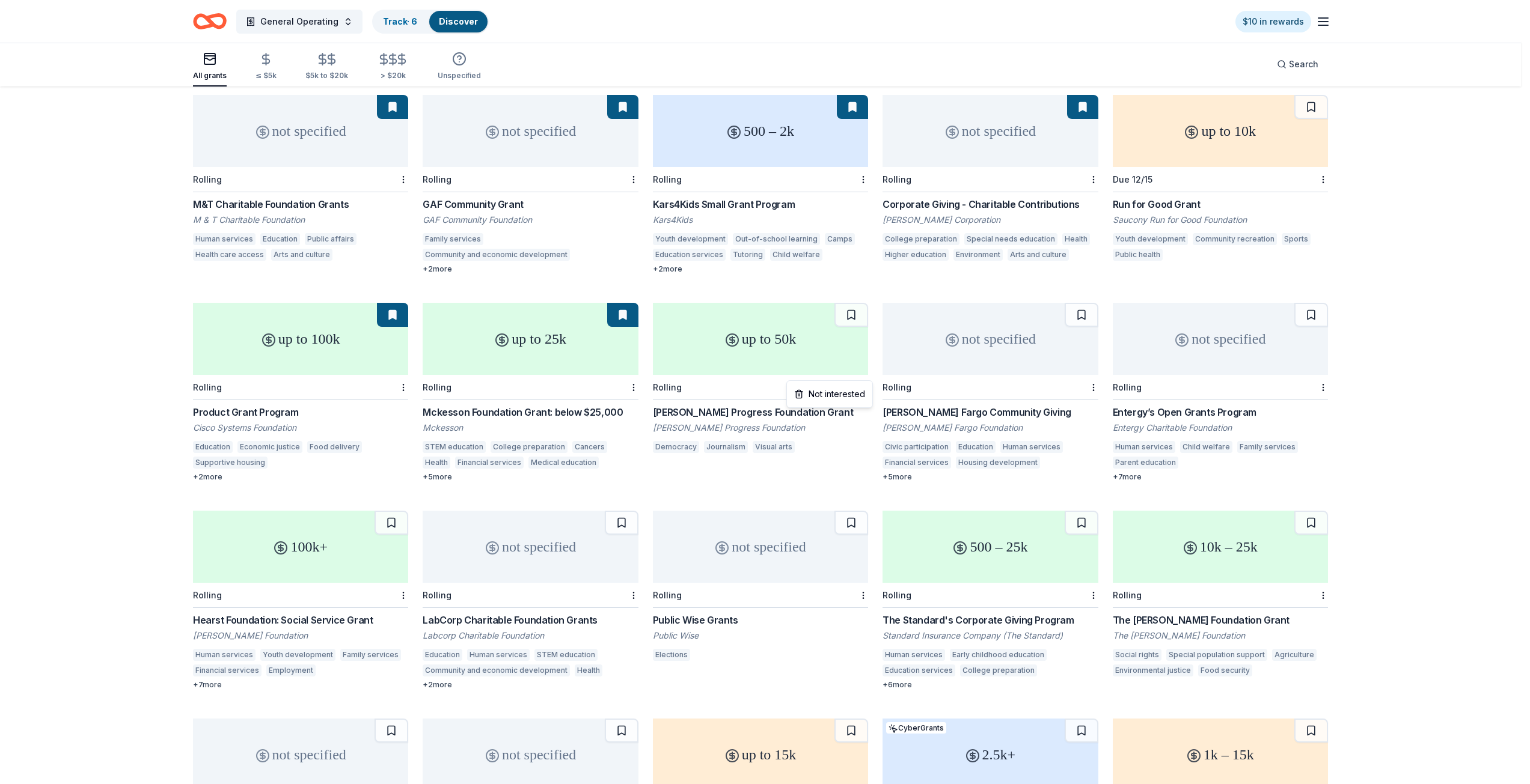
click at [870, 374] on html "General Operating Track · 6 Discover $10 in rewards All grants ≤ $5k $5k to $20…" at bounding box center [765, 272] width 1530 height 784
click at [850, 391] on div "Not interested" at bounding box center [829, 394] width 80 height 22
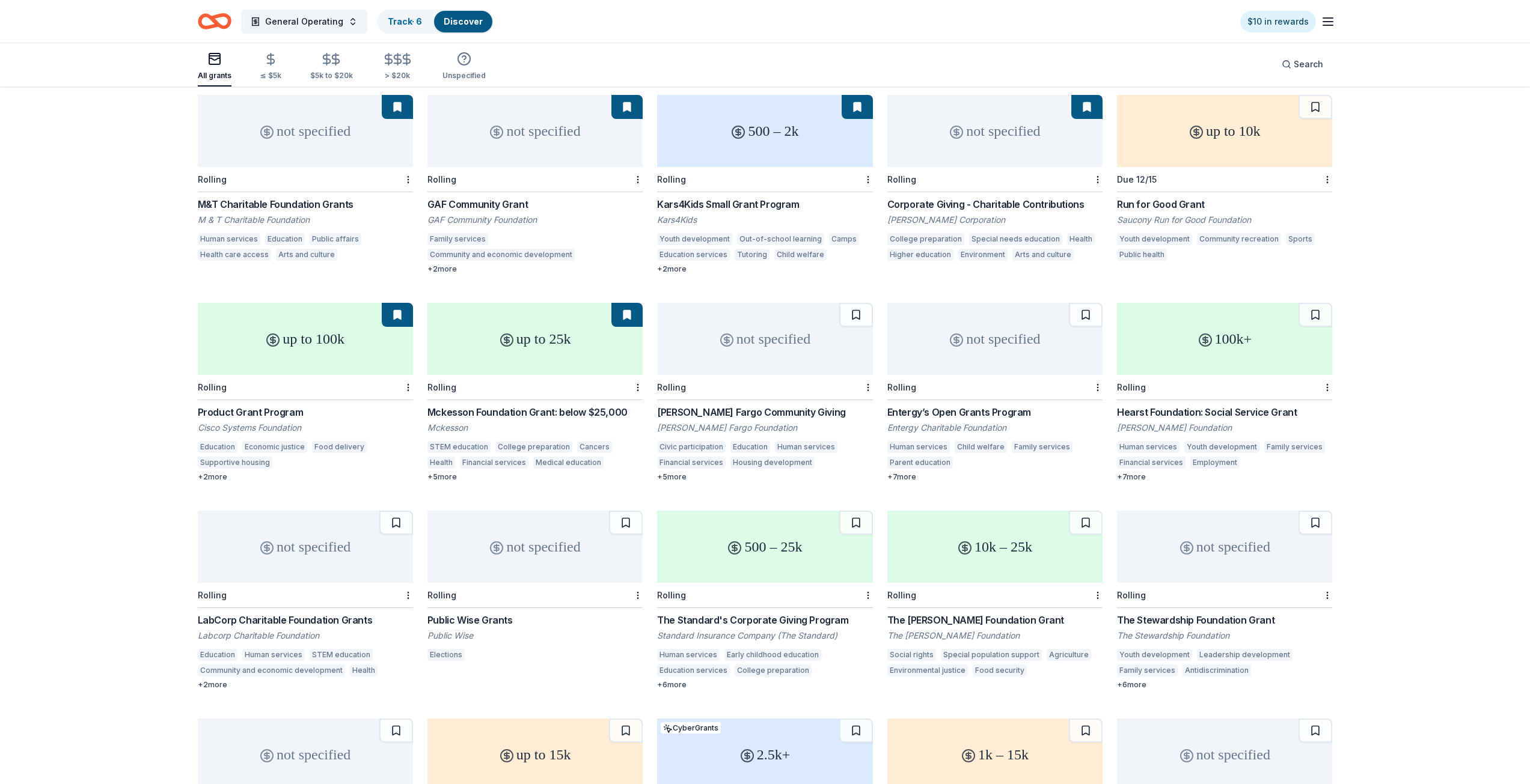
click at [809, 343] on div "not specified" at bounding box center [765, 339] width 215 height 72
click at [747, 339] on div "not specified" at bounding box center [765, 339] width 215 height 72
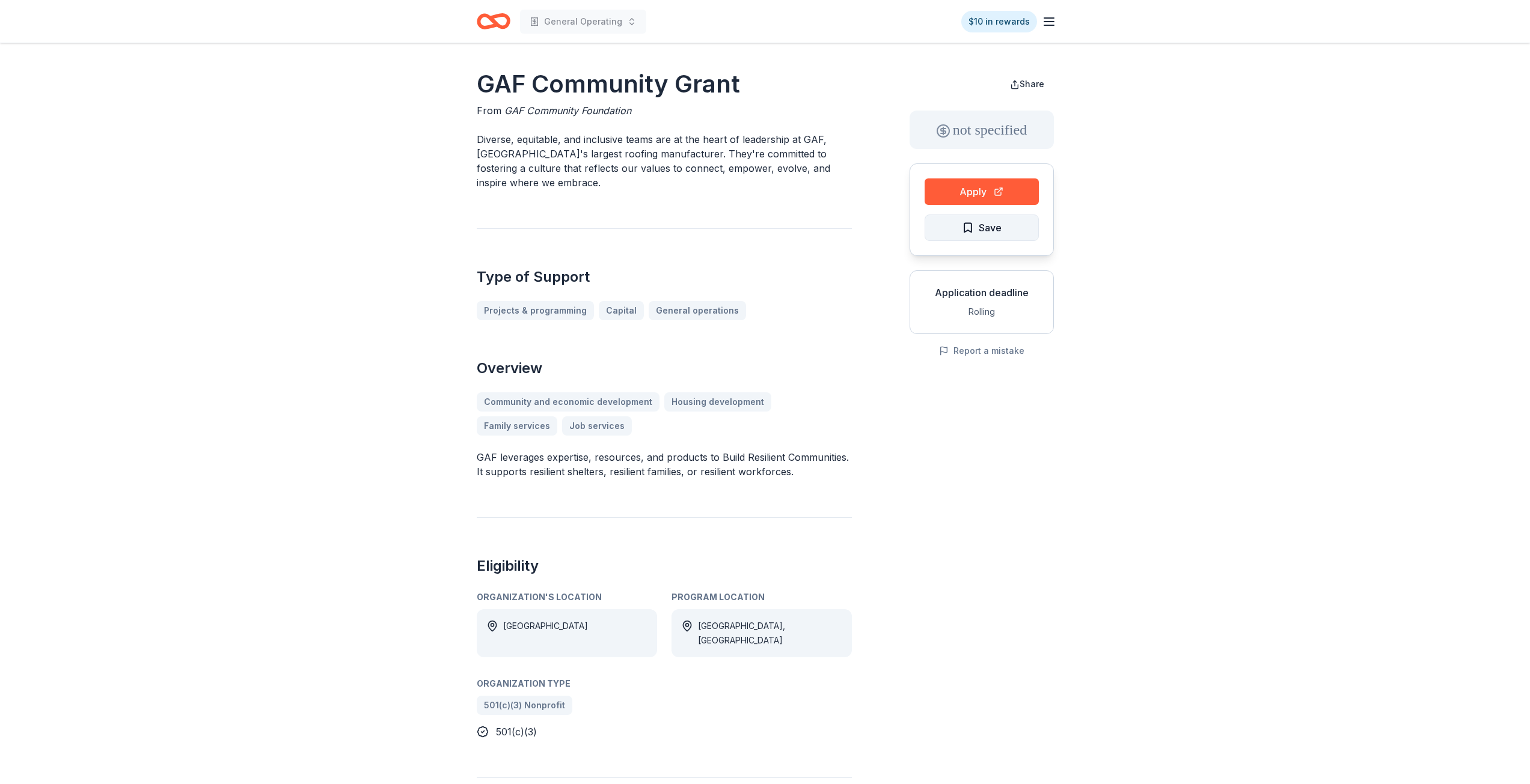
click at [1030, 232] on button "Save" at bounding box center [981, 228] width 114 height 27
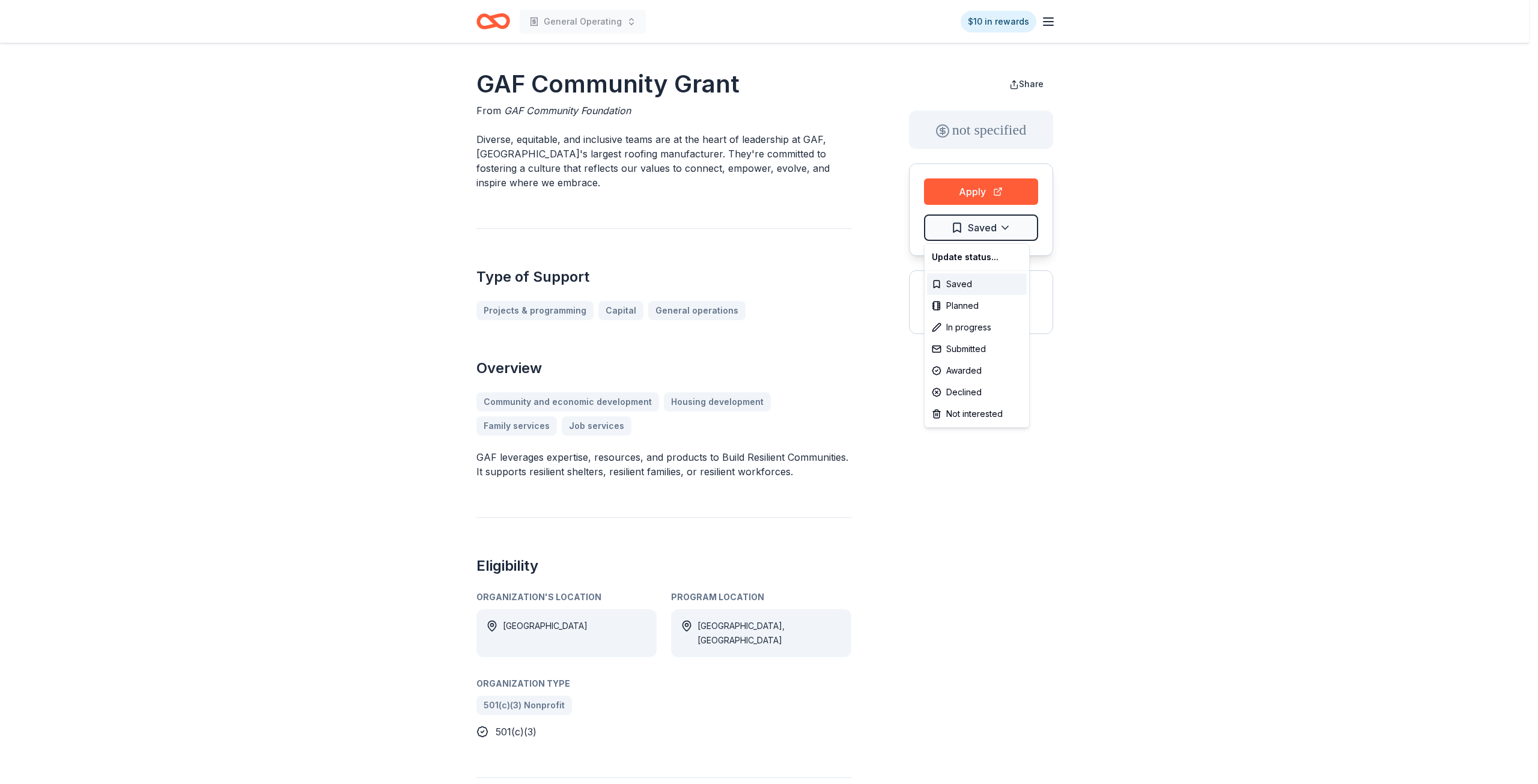
click at [1029, 232] on html "General Operating $10 in rewards GAF Community Grant From GAF Community Foundat…" at bounding box center [769, 392] width 1538 height 784
click at [971, 351] on div "Submitted" at bounding box center [977, 349] width 100 height 22
click at [356, 170] on html "General Operating $10 in rewards GAF Community Grant From GAF Community Foundat…" at bounding box center [769, 392] width 1538 height 784
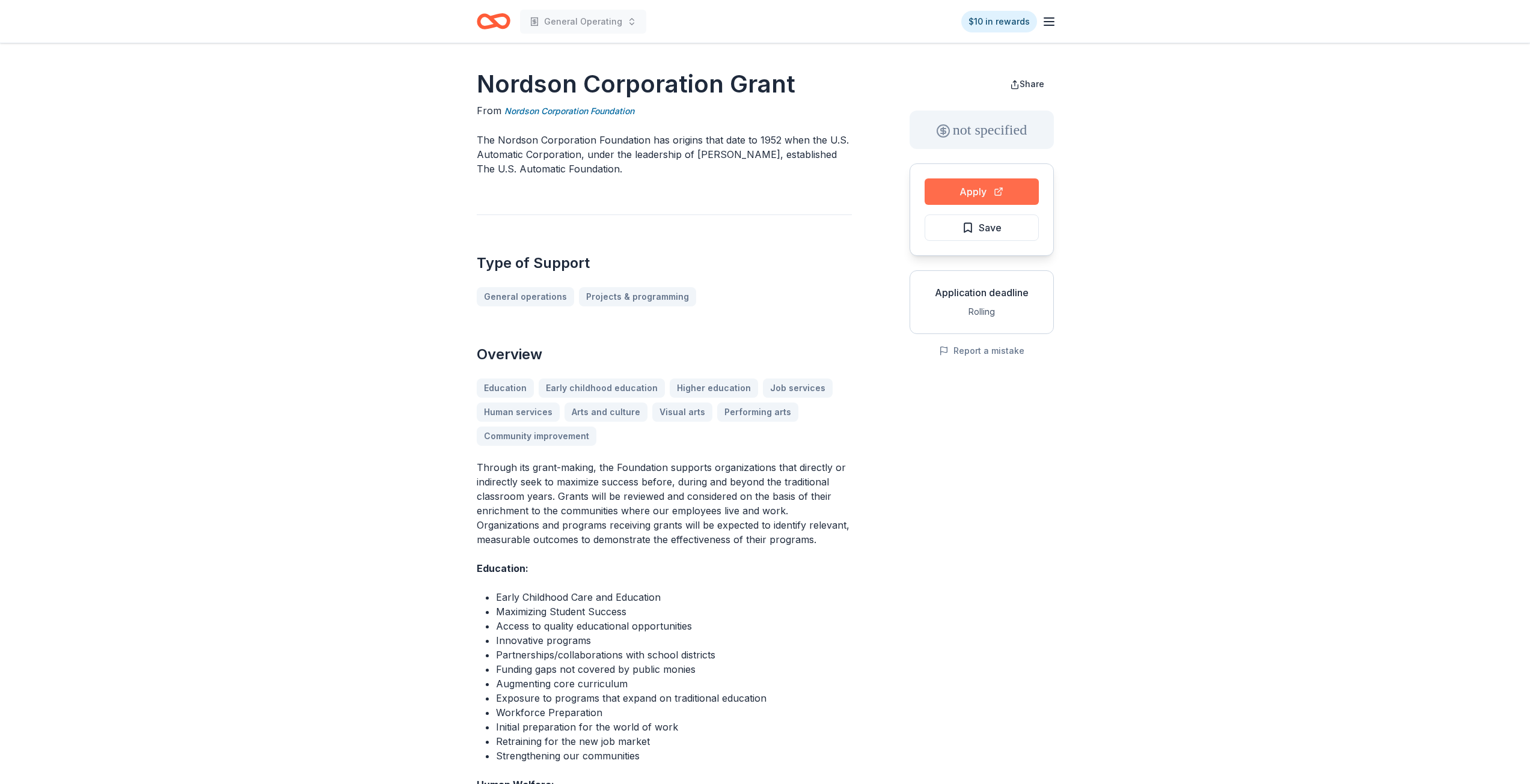
click at [966, 193] on button "Apply" at bounding box center [981, 191] width 114 height 27
click at [1029, 232] on button "Save" at bounding box center [981, 228] width 114 height 27
click at [1029, 232] on html "General Operating $10 in rewards Nordson Corporation Grant From Nordson Corpora…" at bounding box center [769, 392] width 1538 height 784
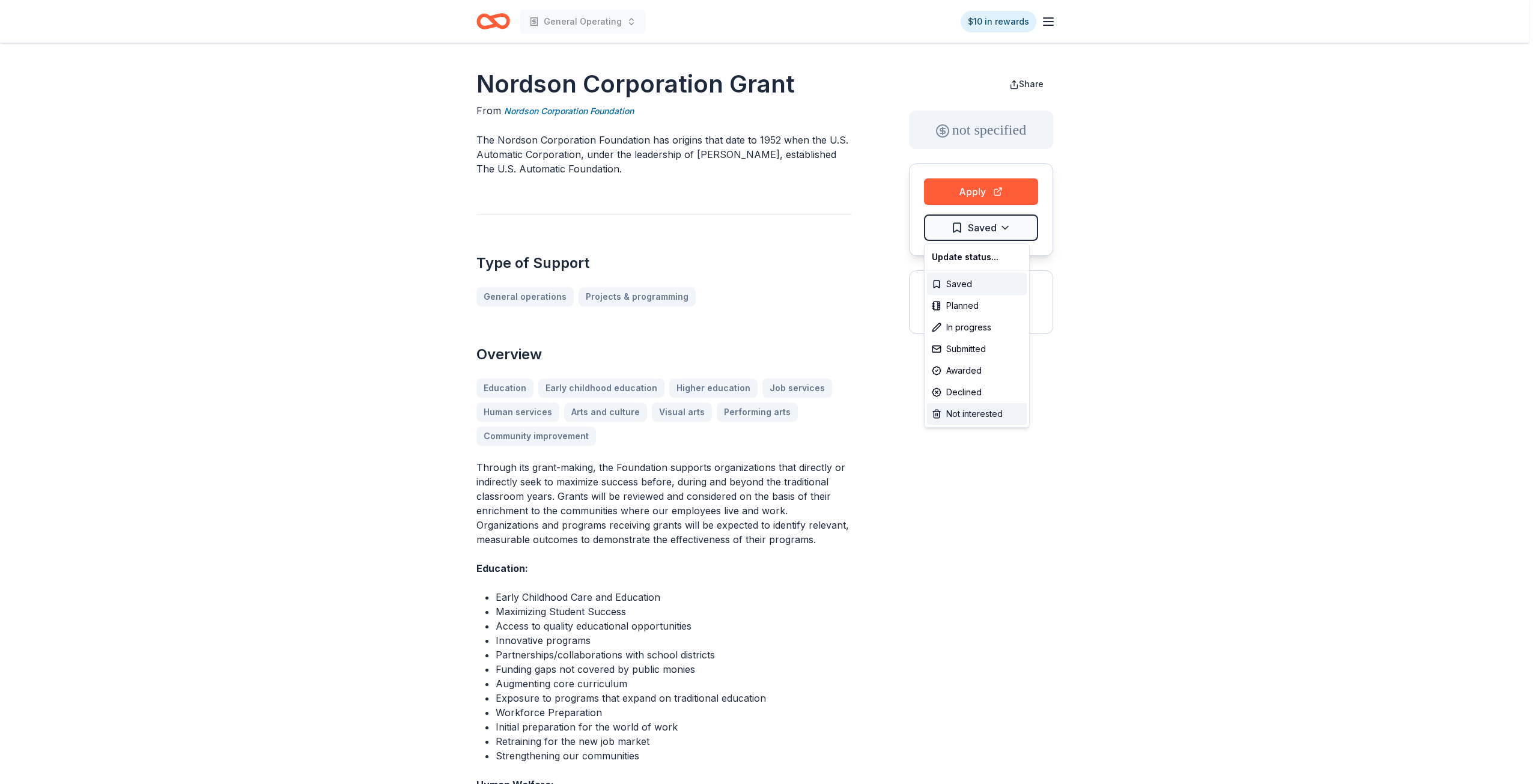
click at [986, 416] on div "Not interested" at bounding box center [977, 414] width 100 height 22
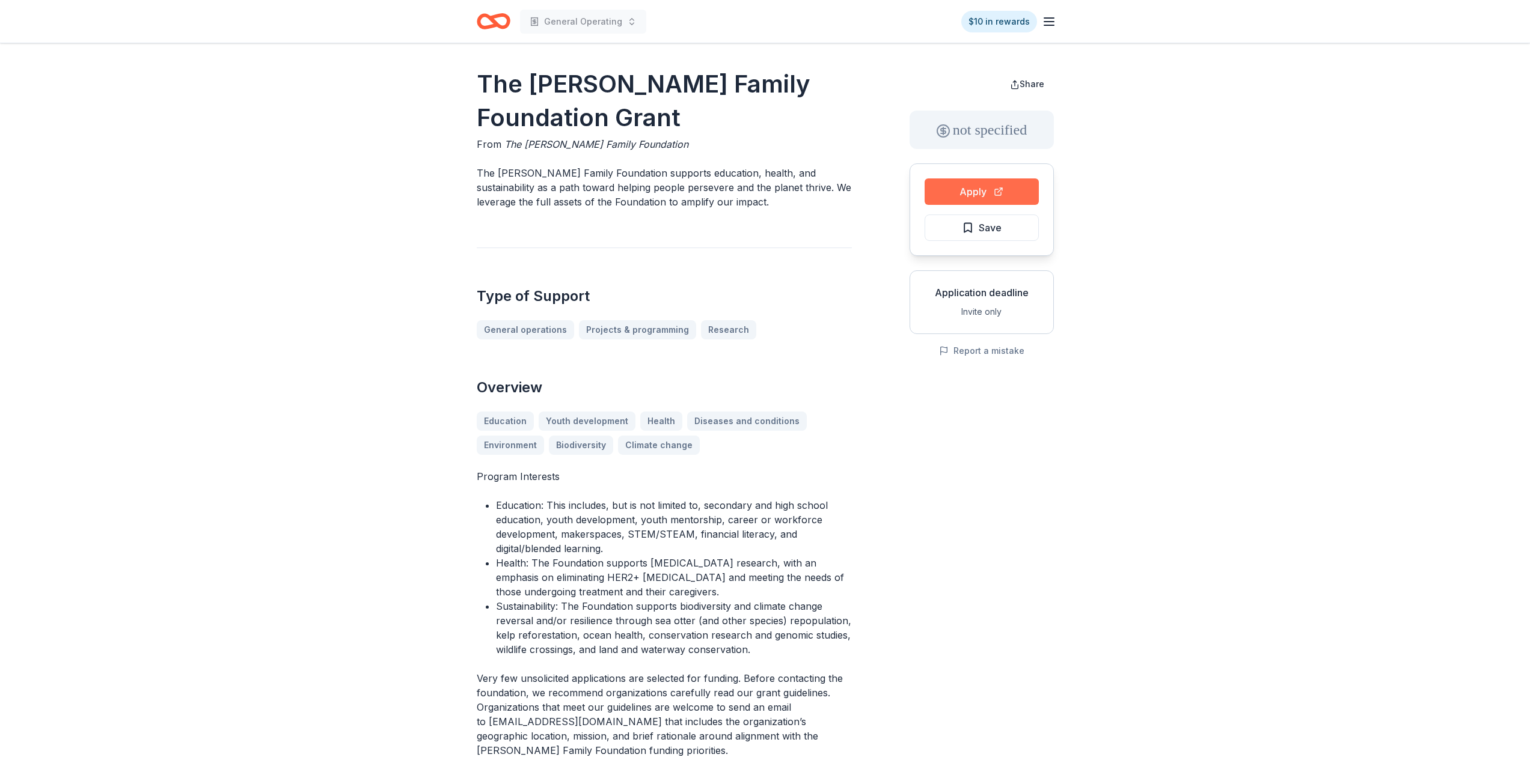
click at [992, 194] on button "Apply" at bounding box center [981, 191] width 114 height 27
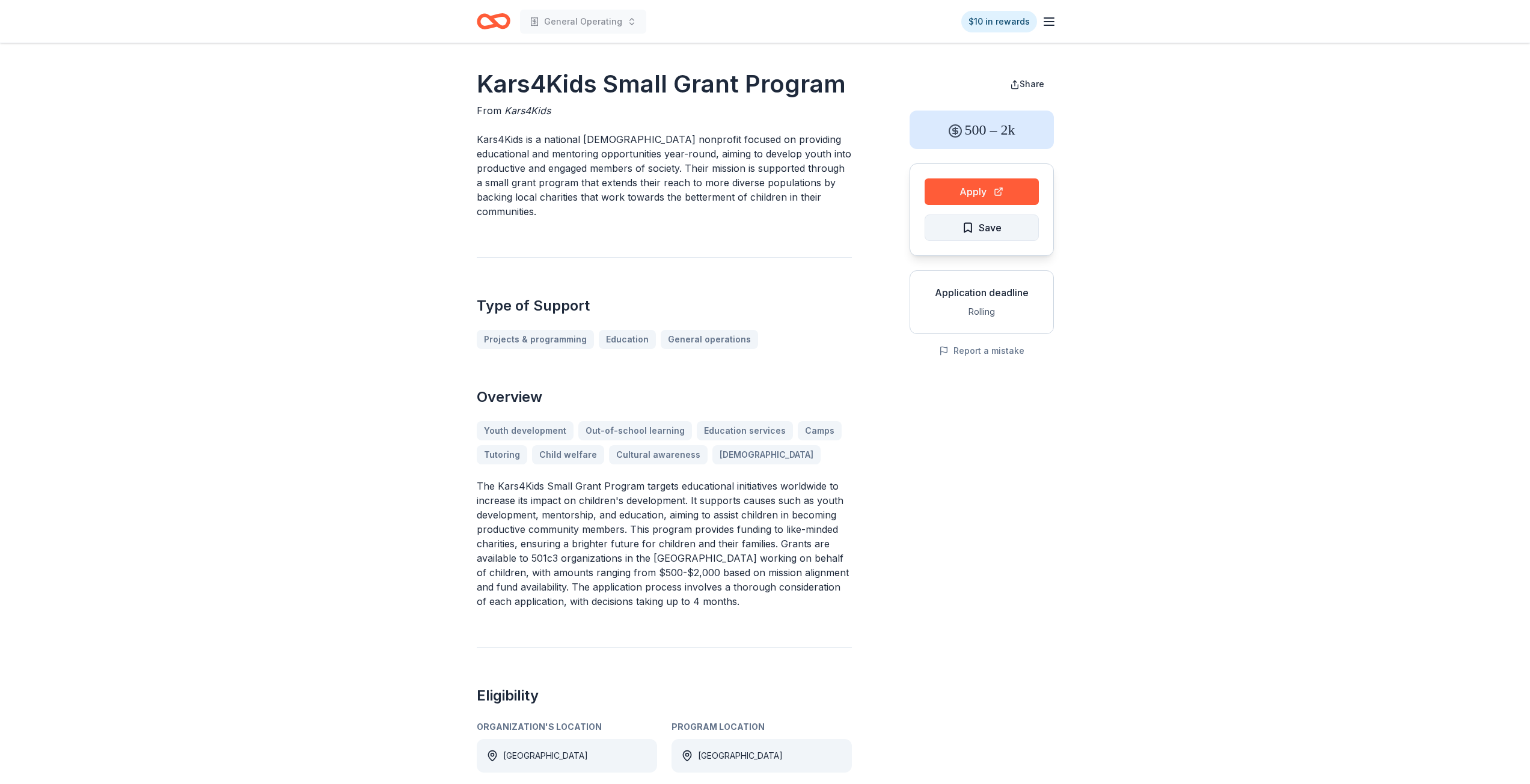
click at [1015, 234] on button "Save" at bounding box center [981, 228] width 114 height 27
click at [1015, 234] on html "General Operating $10 in rewards Kars4Kids Small Grant Program From Kars4Kids K…" at bounding box center [765, 392] width 1530 height 784
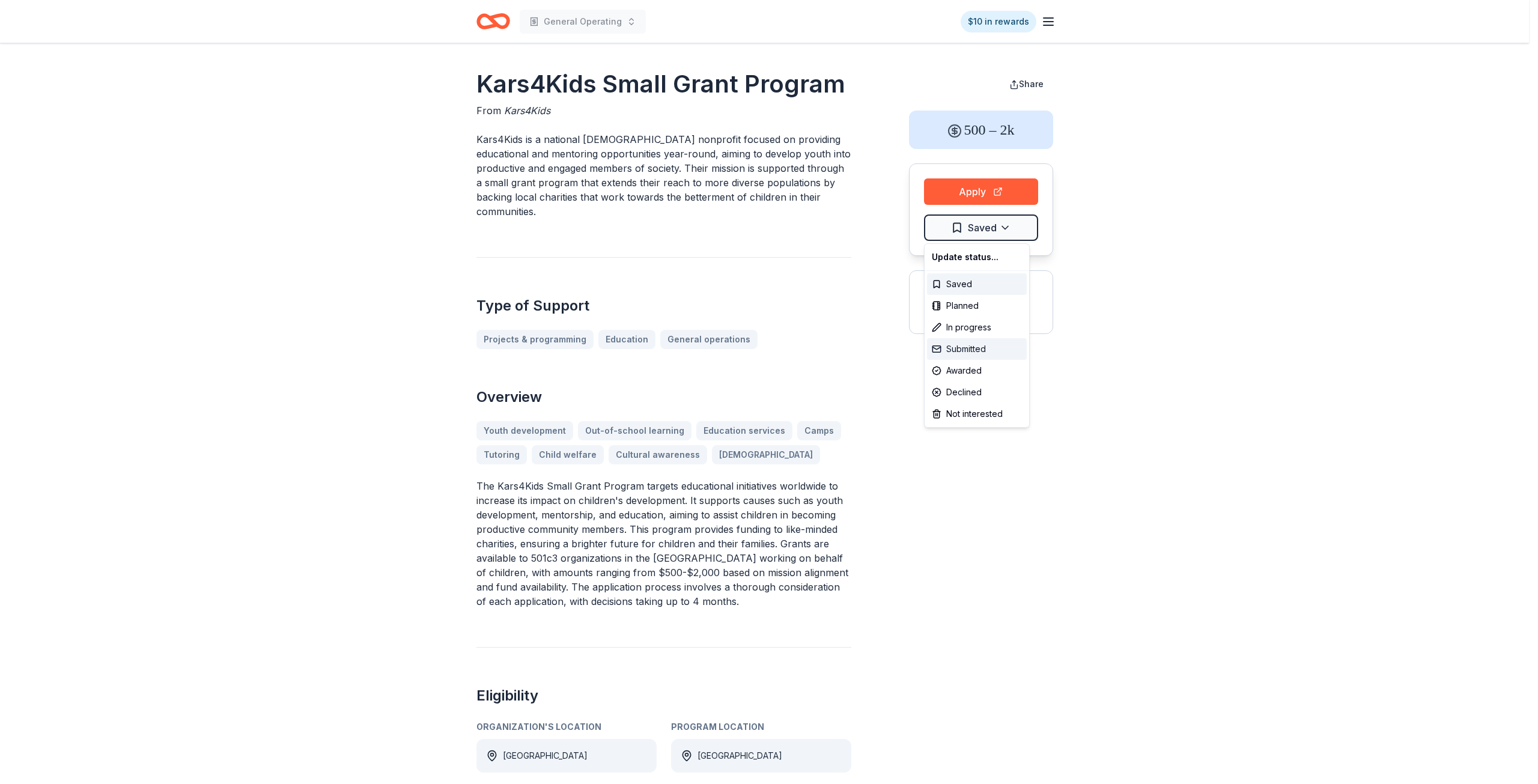
click at [970, 351] on div "Submitted" at bounding box center [977, 349] width 100 height 22
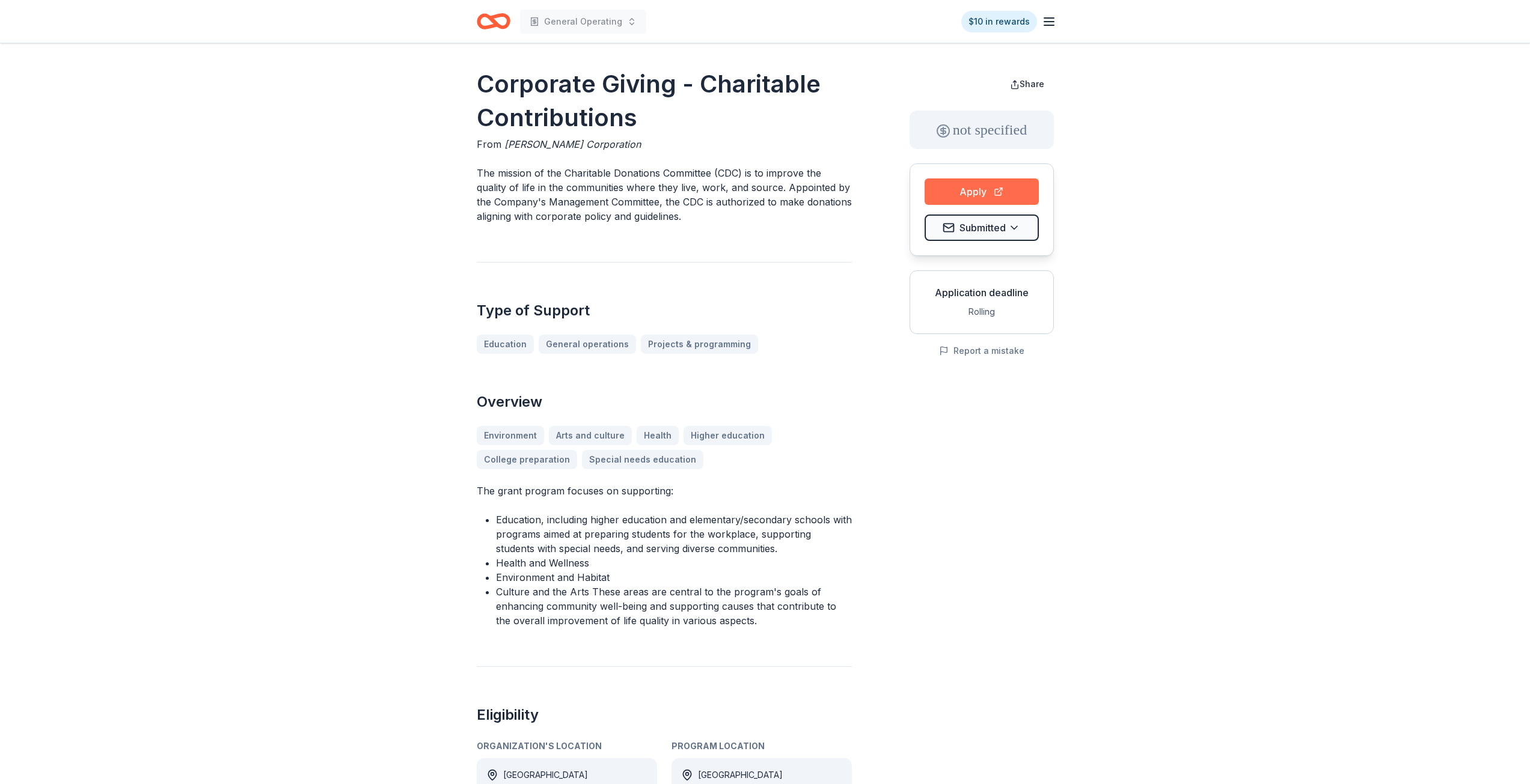
click at [960, 194] on button "Apply" at bounding box center [981, 191] width 114 height 27
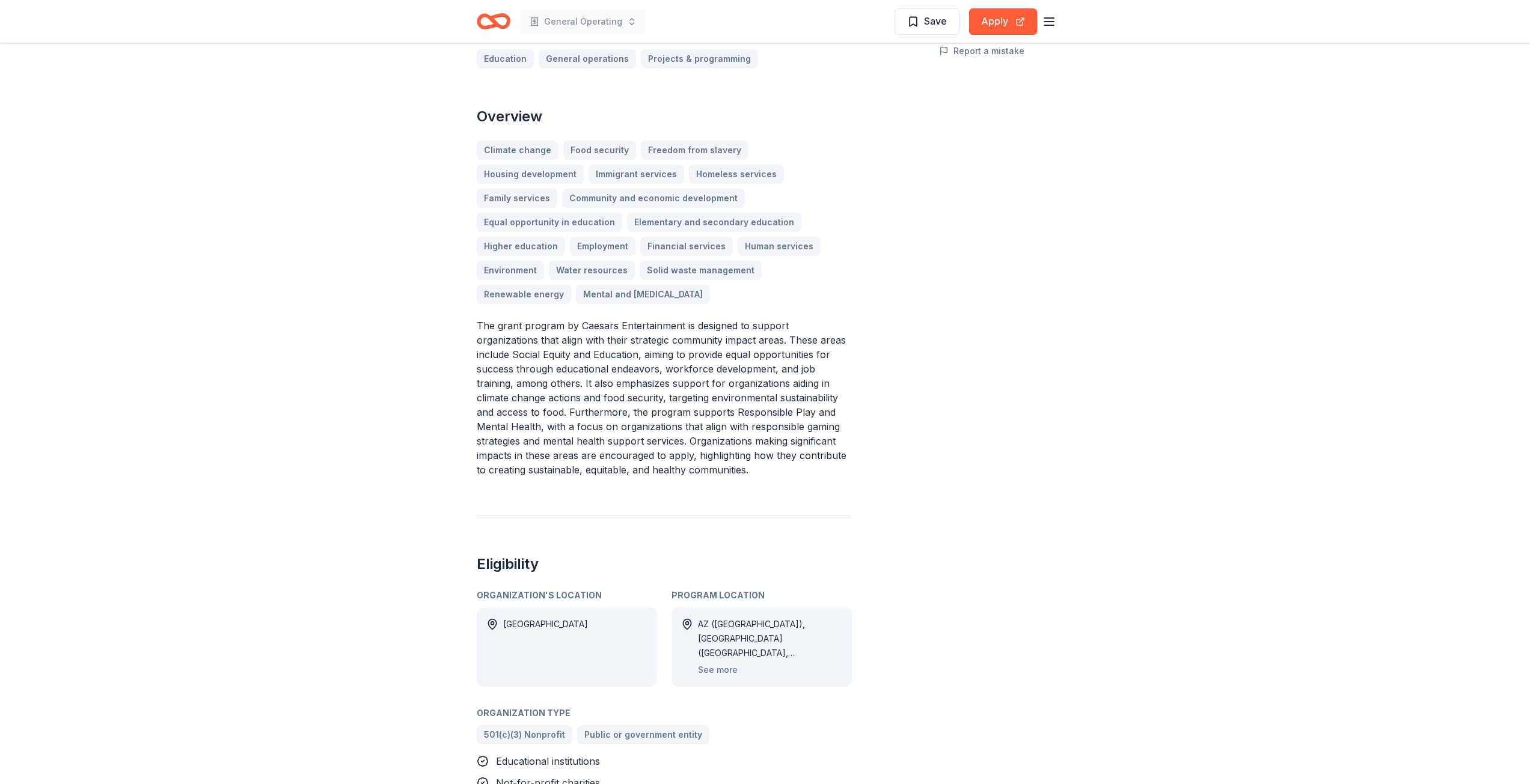
scroll to position [300, 0]
click at [725, 662] on button "See more" at bounding box center [718, 669] width 40 height 14
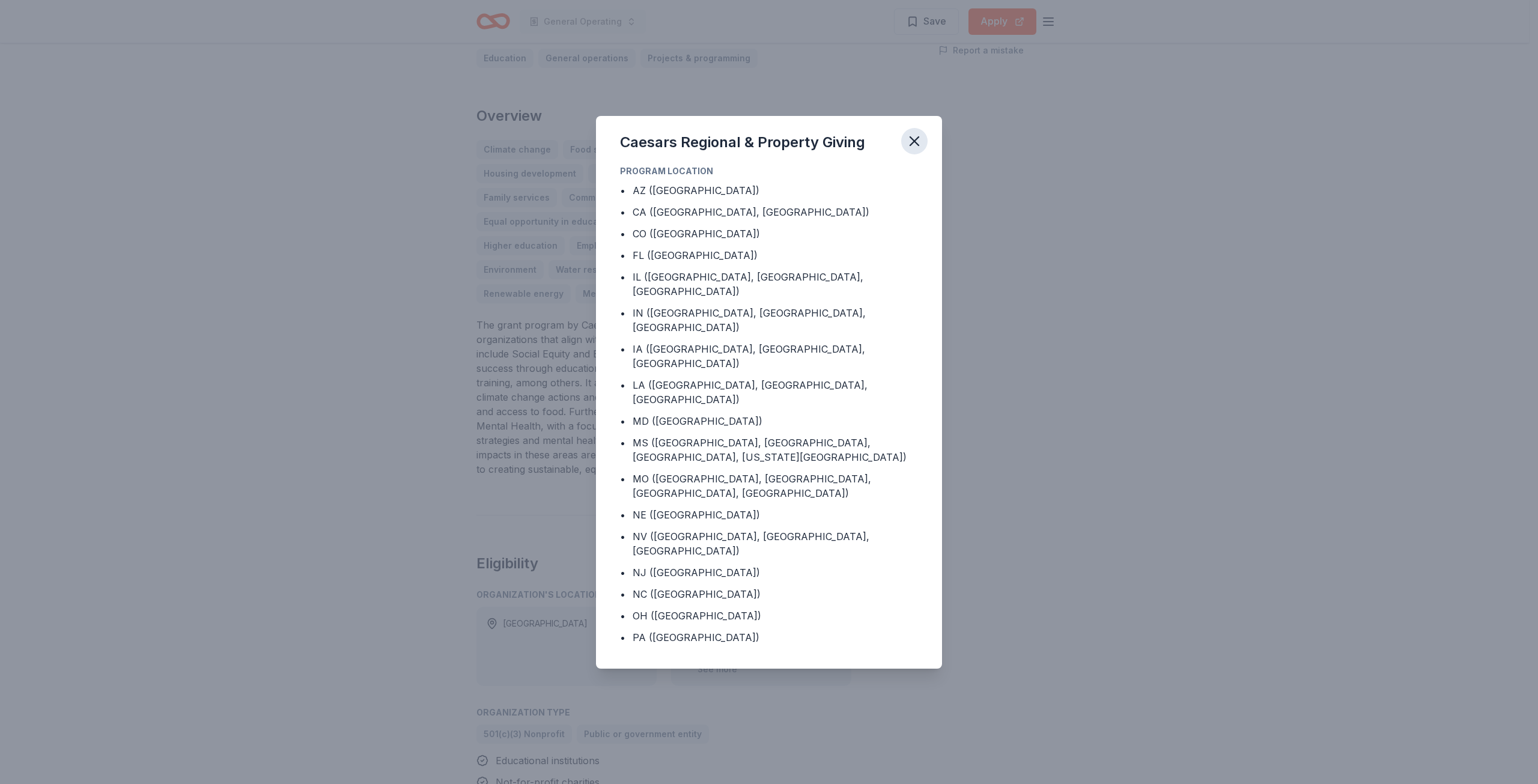
click at [914, 146] on icon "button" at bounding box center [915, 141] width 8 height 8
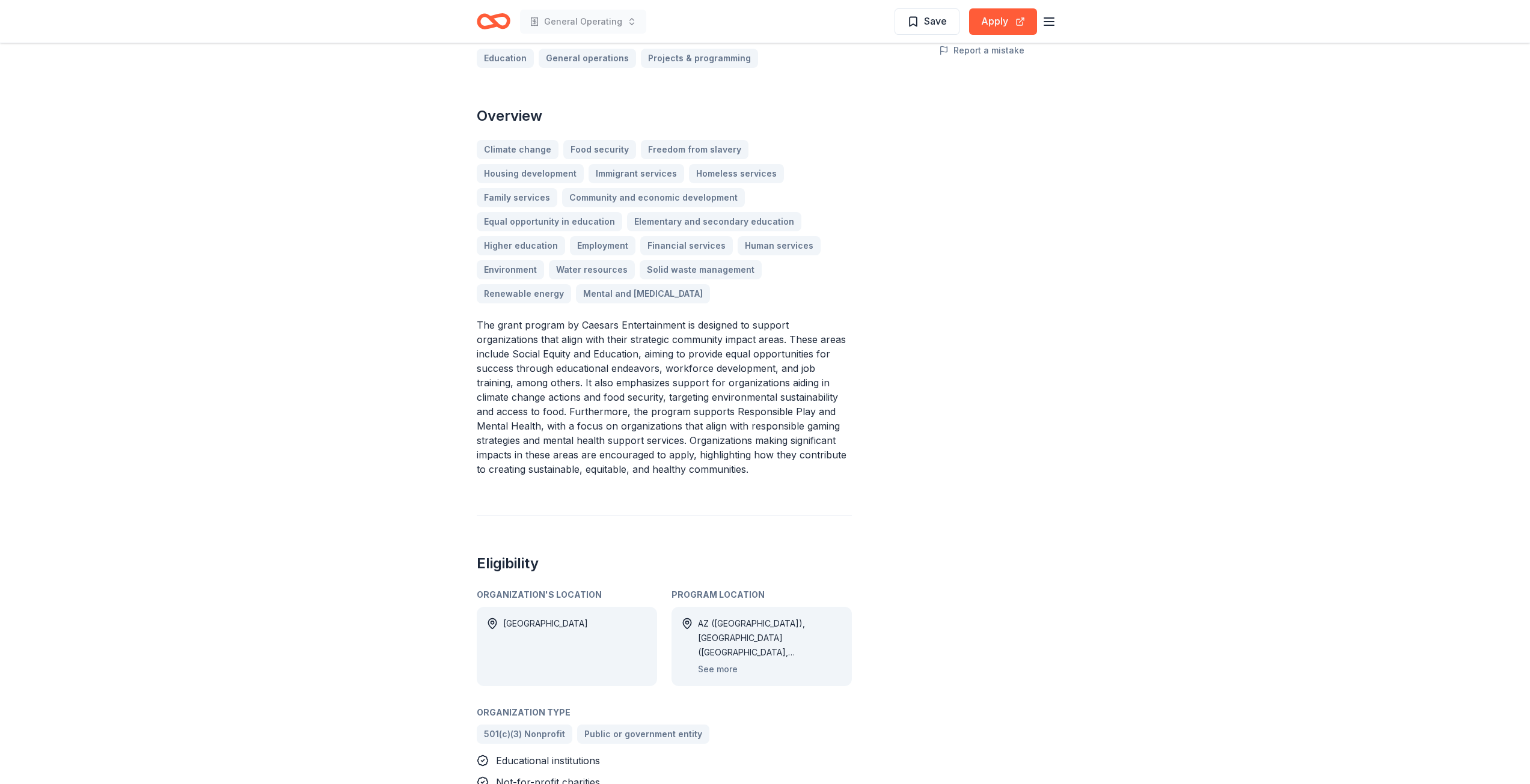
drag, startPoint x: 676, startPoint y: 17, endPoint x: 583, endPoint y: 87, distance: 116.4
click at [635, 39] on div "General Operating Save Apply" at bounding box center [765, 21] width 616 height 42
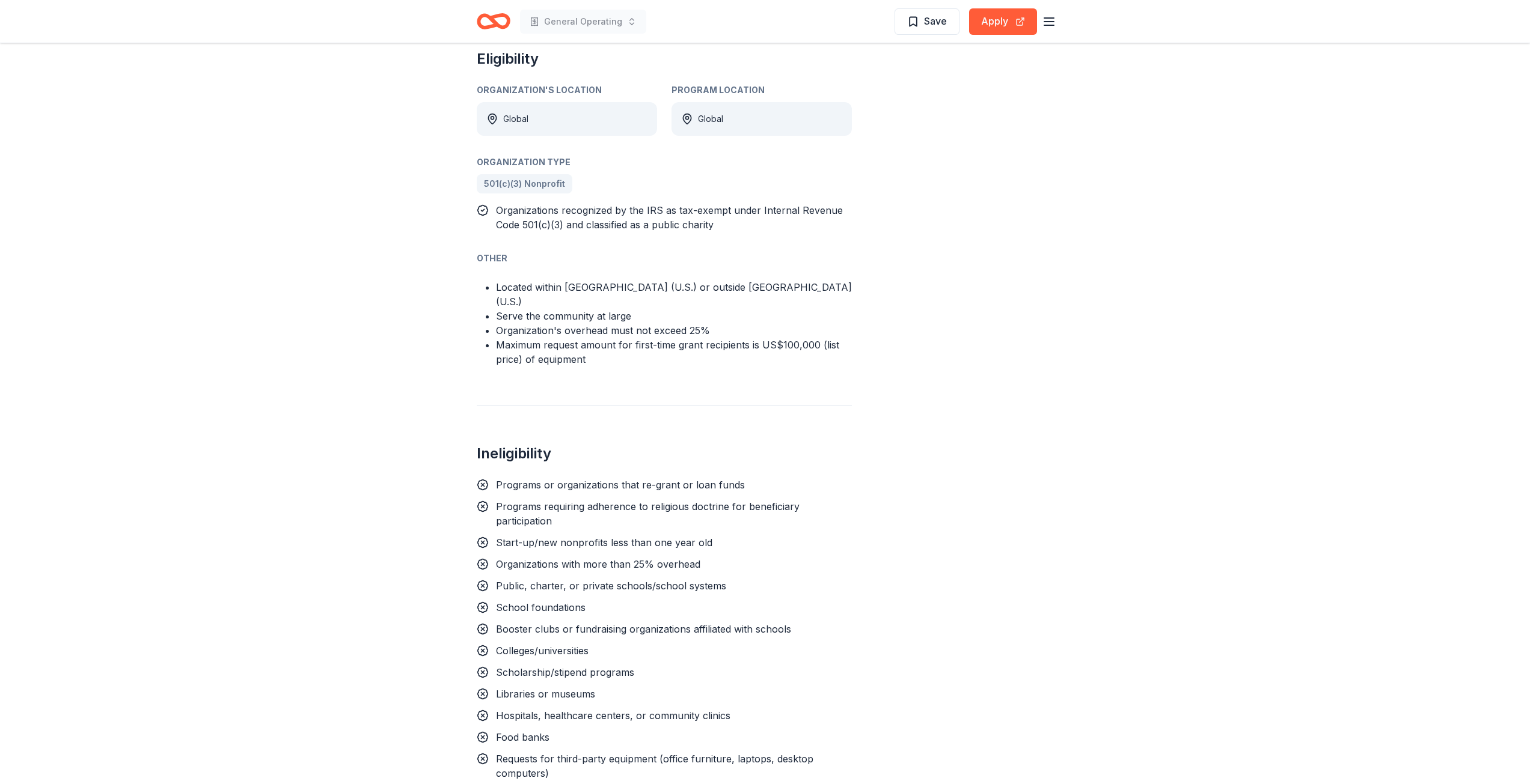
scroll to position [480, 0]
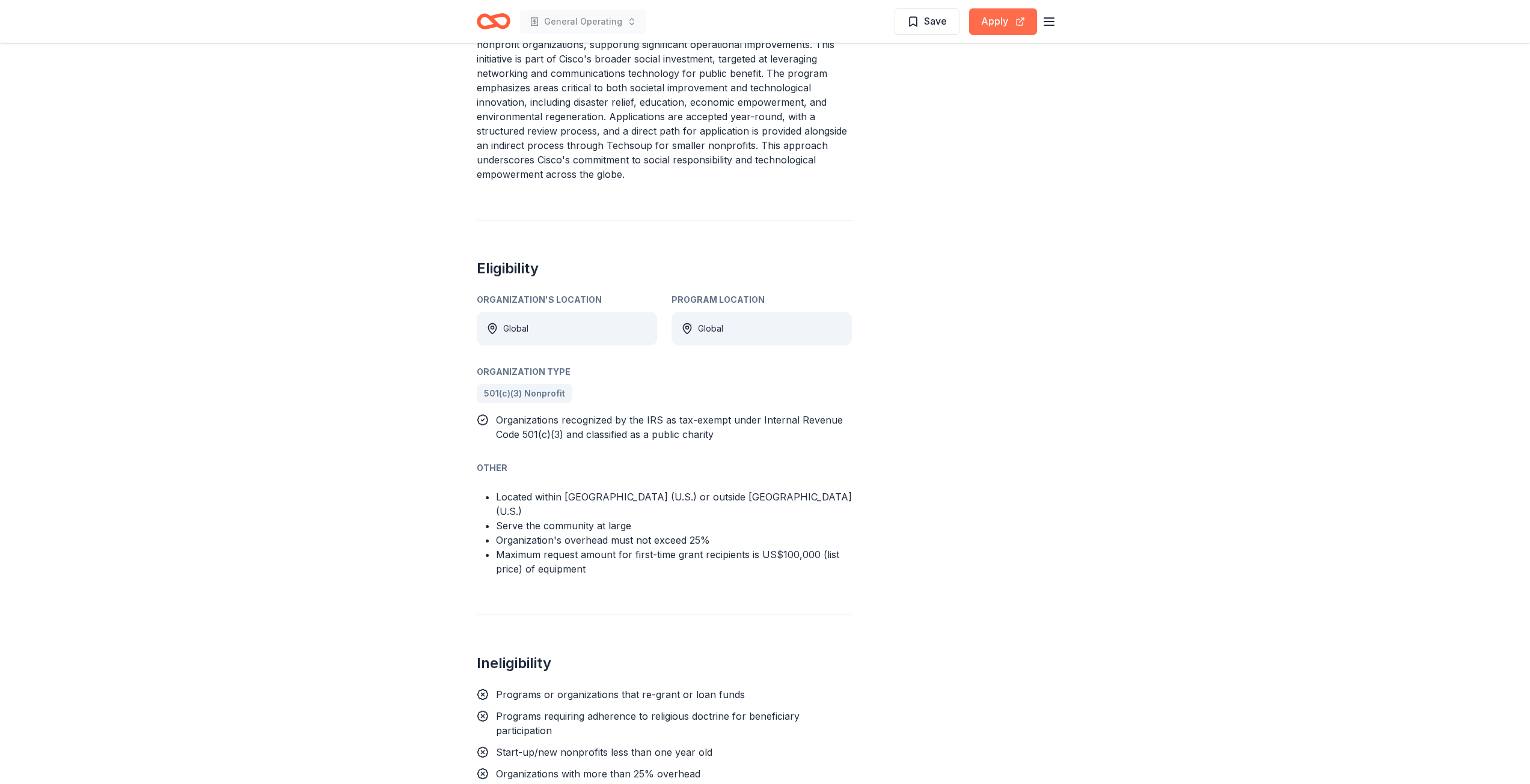
click at [993, 19] on button "Apply" at bounding box center [1003, 22] width 68 height 27
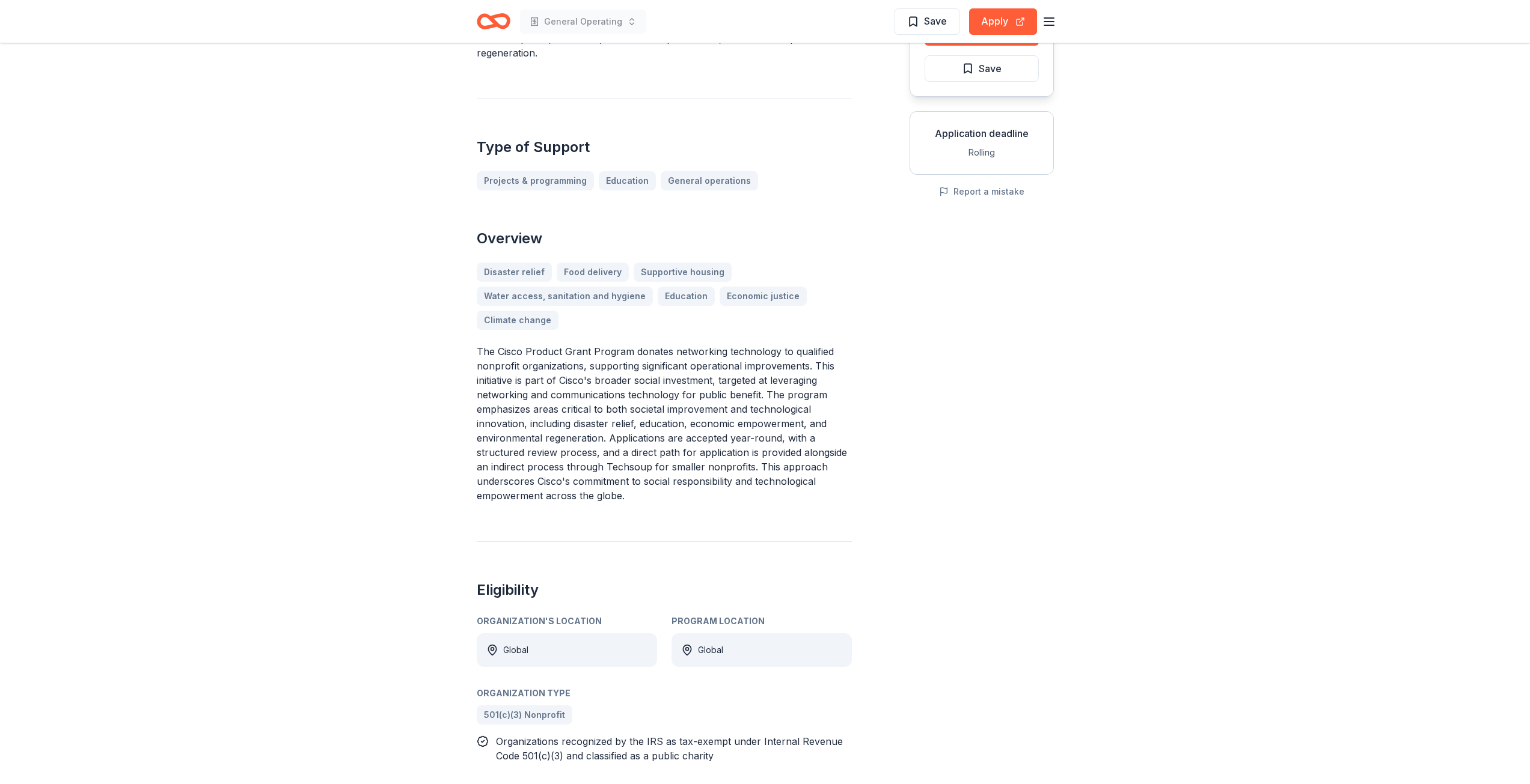
scroll to position [120, 0]
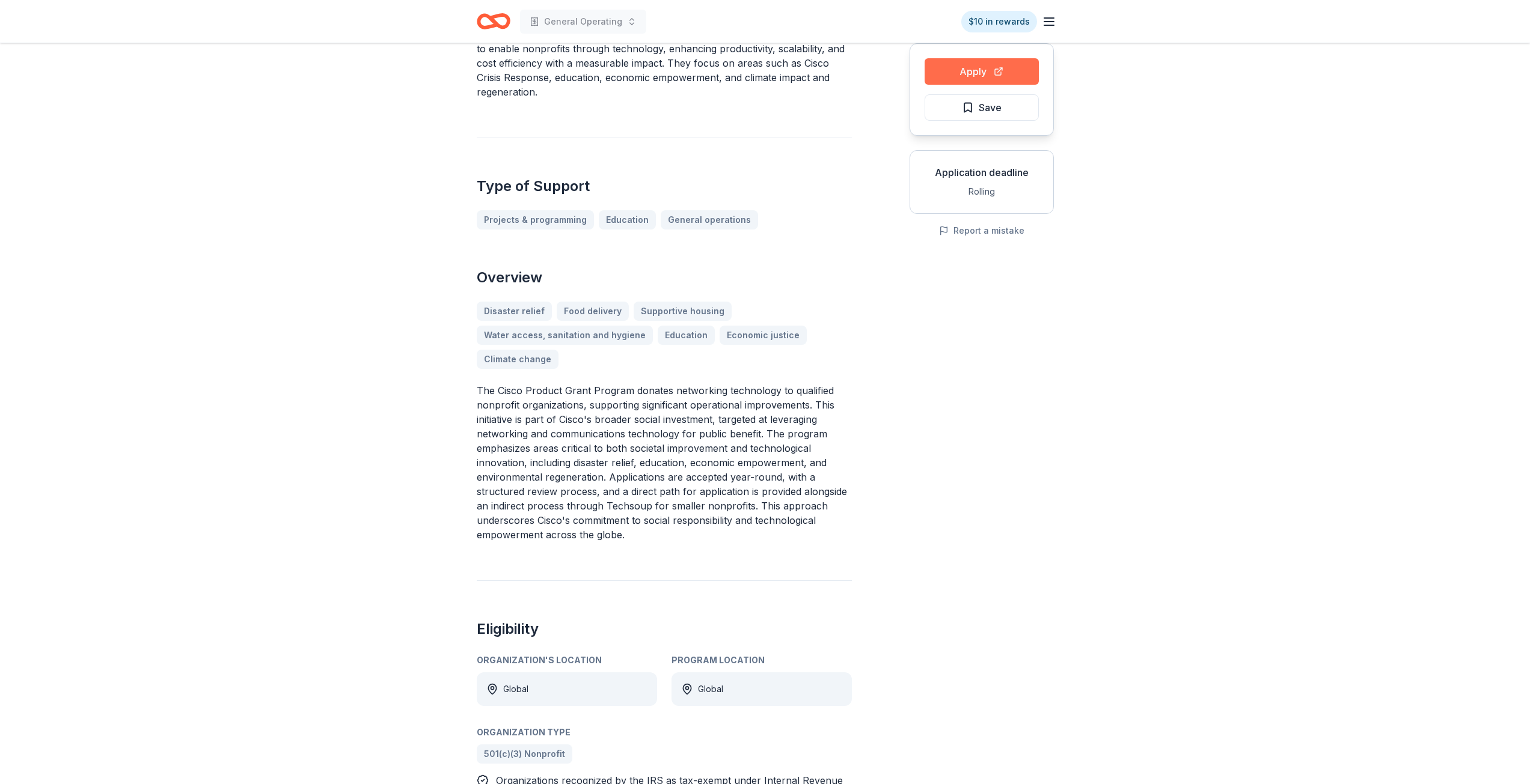
click at [964, 67] on button "Apply" at bounding box center [981, 71] width 114 height 27
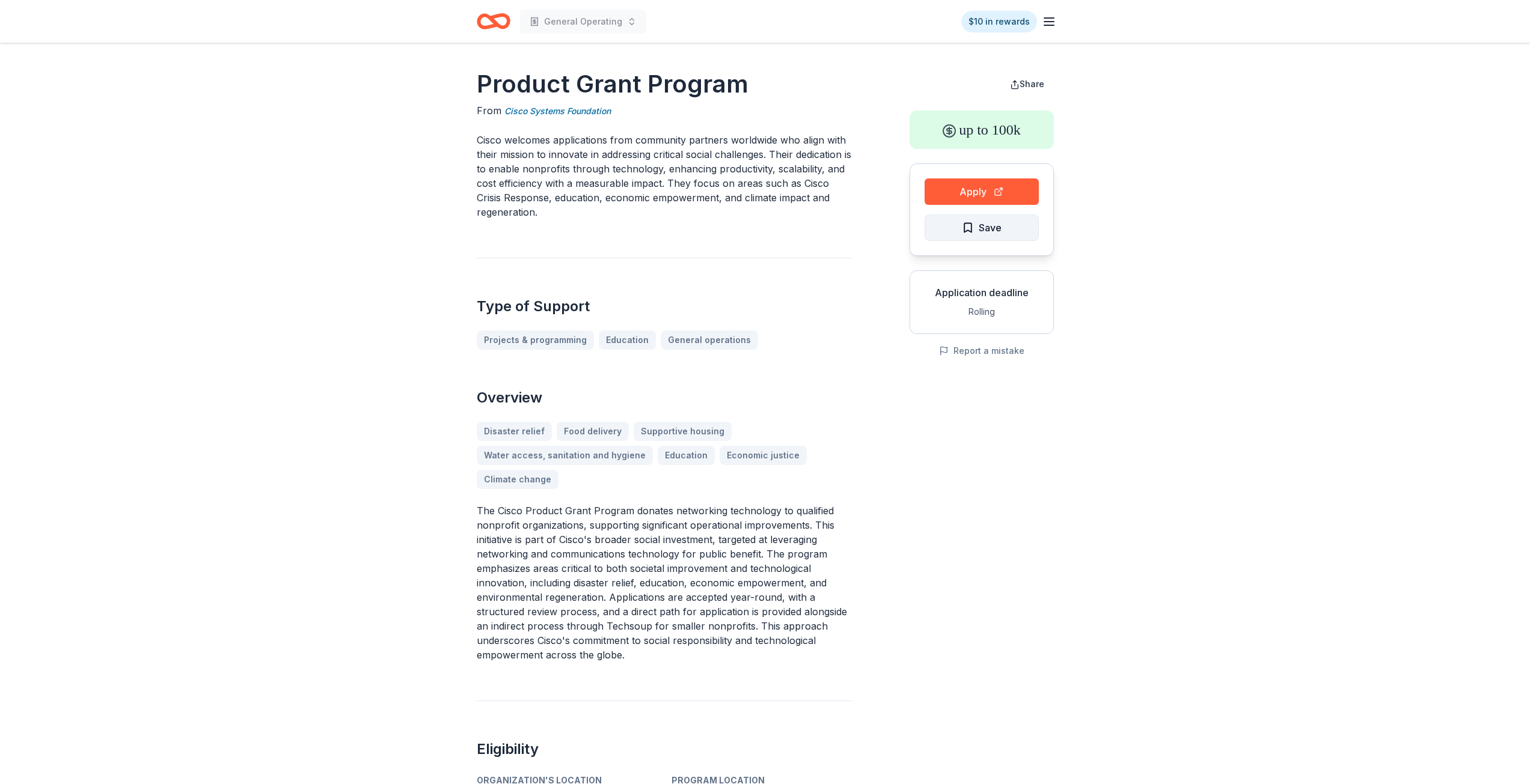
click at [1015, 223] on button "Save" at bounding box center [981, 228] width 114 height 27
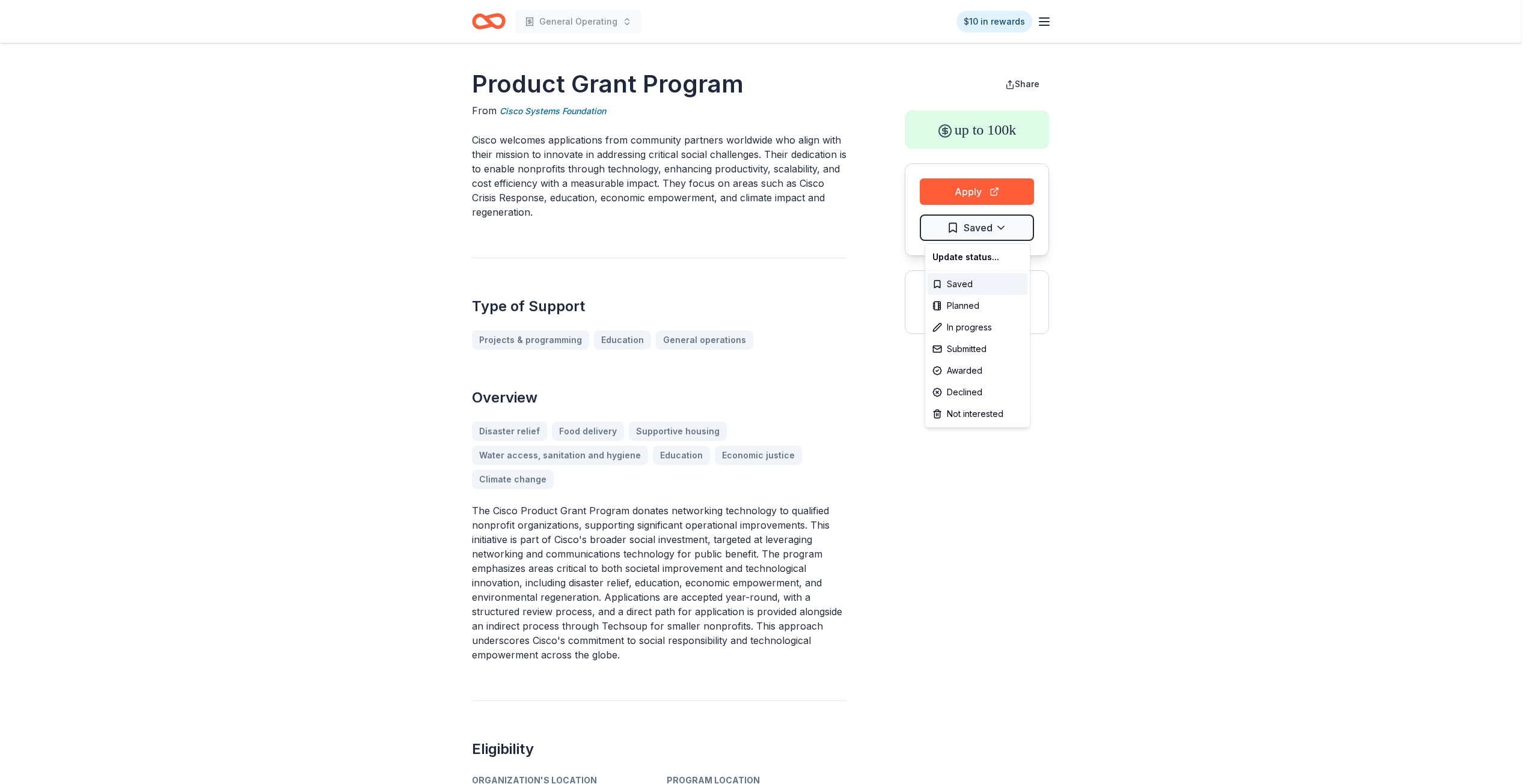
click at [1015, 223] on html "General Operating $10 in rewards Product Grant Program From Cisco Systems Found…" at bounding box center [765, 392] width 1530 height 784
click at [970, 349] on div "Submitted" at bounding box center [977, 349] width 100 height 22
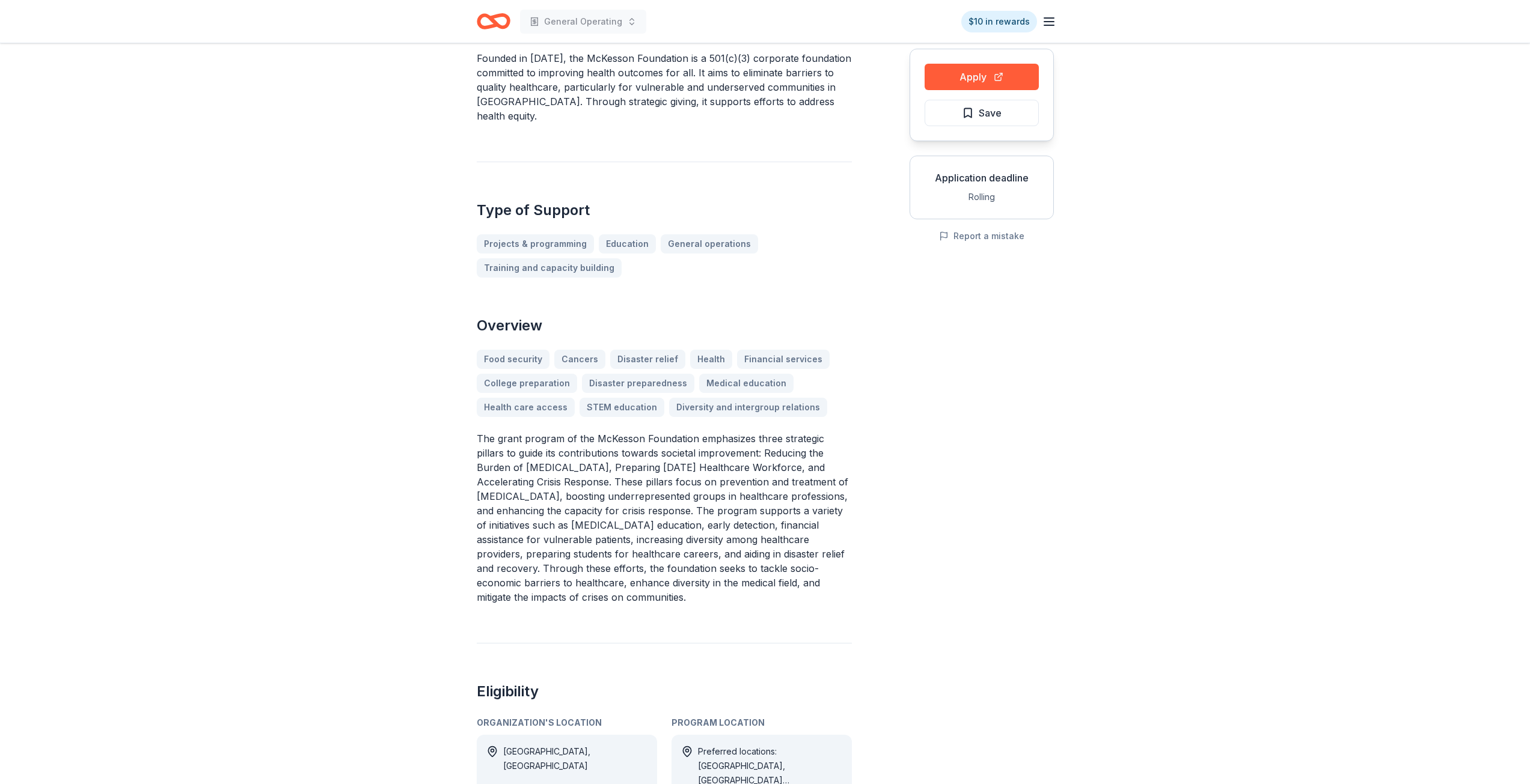
scroll to position [120, 0]
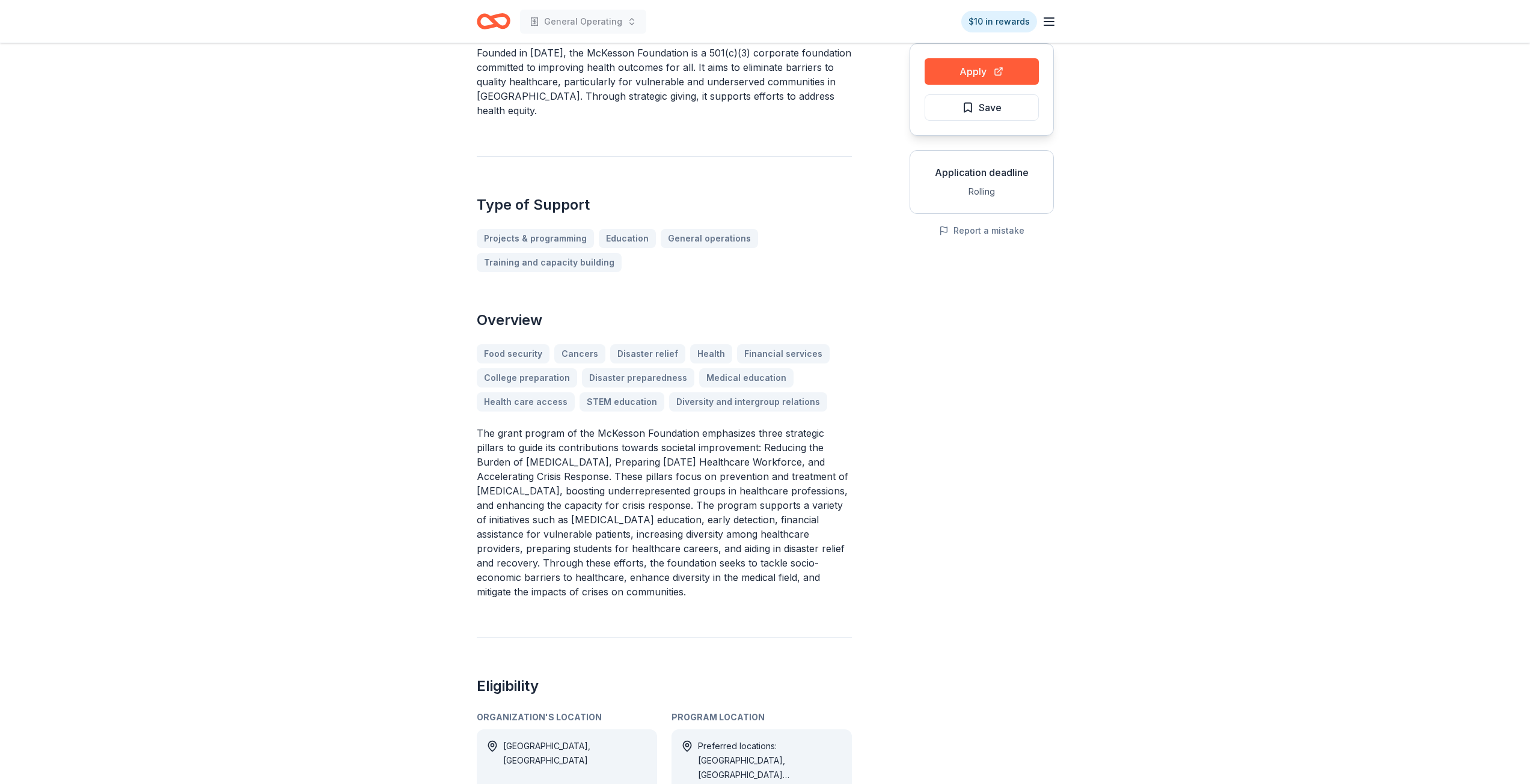
drag, startPoint x: 466, startPoint y: 351, endPoint x: 557, endPoint y: 357, distance: 91.2
drag, startPoint x: 479, startPoint y: 352, endPoint x: 727, endPoint y: 384, distance: 250.1
click at [714, 383] on div "Food security Cancers Disaster relief Health Financial services College prepara…" at bounding box center [664, 377] width 375 height 67
drag, startPoint x: 828, startPoint y: 403, endPoint x: 432, endPoint y: 375, distance: 397.0
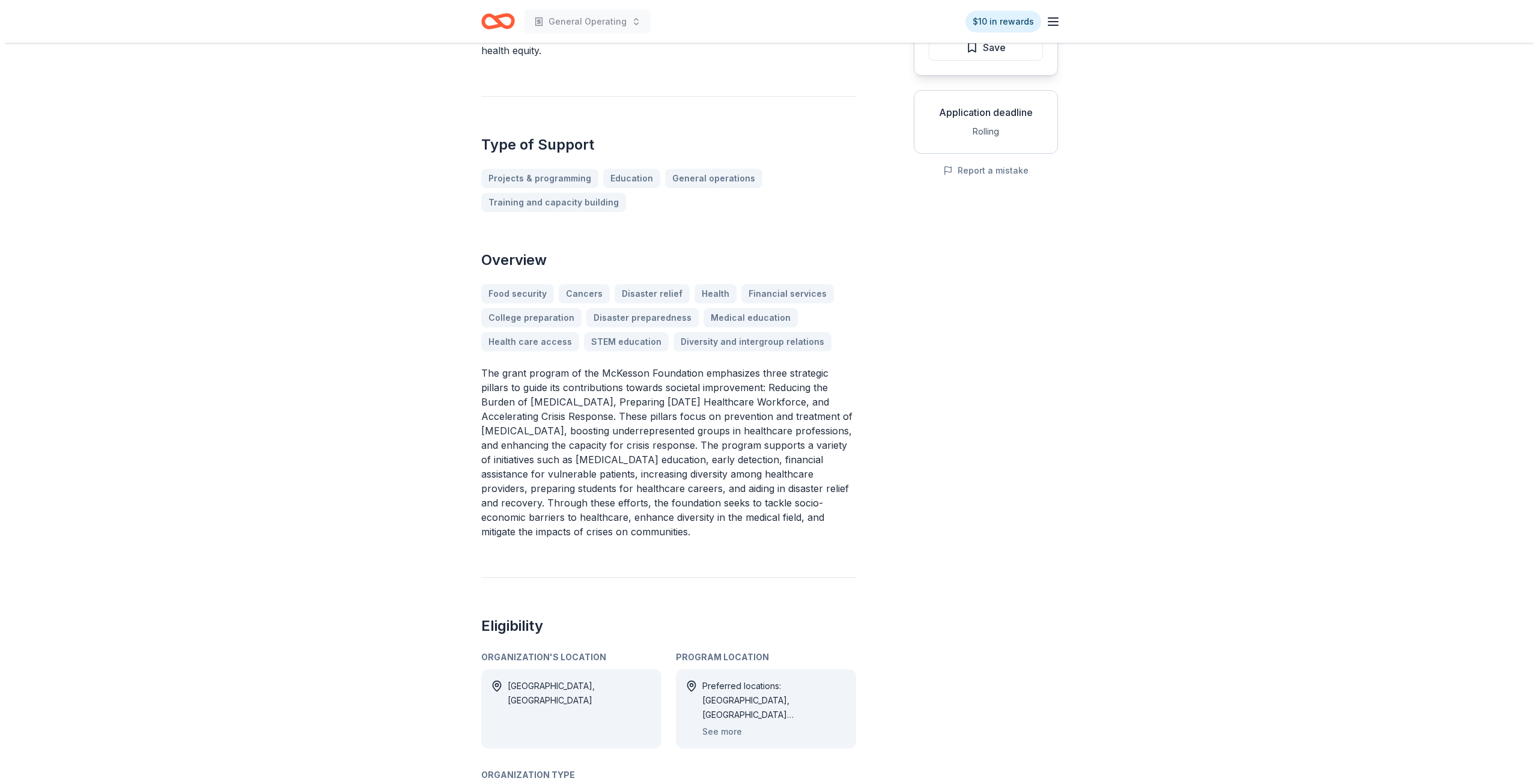
scroll to position [0, 0]
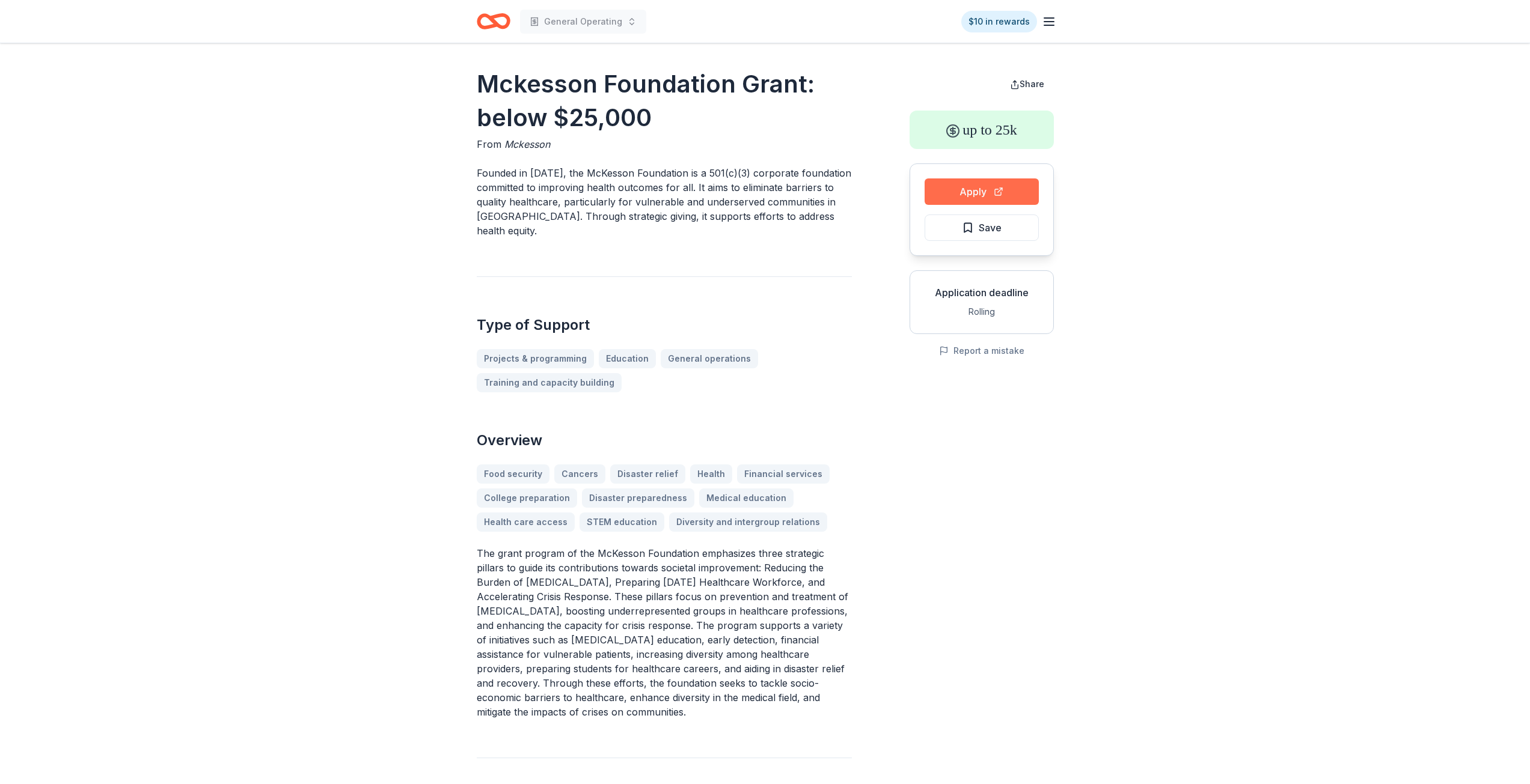
click at [985, 197] on button "Apply" at bounding box center [981, 191] width 114 height 27
click at [1029, 238] on button "Save" at bounding box center [981, 228] width 114 height 27
click at [1029, 234] on html "General Operating $10 in rewards Mckesson Foundation Grant: below $25,000 From …" at bounding box center [765, 392] width 1530 height 784
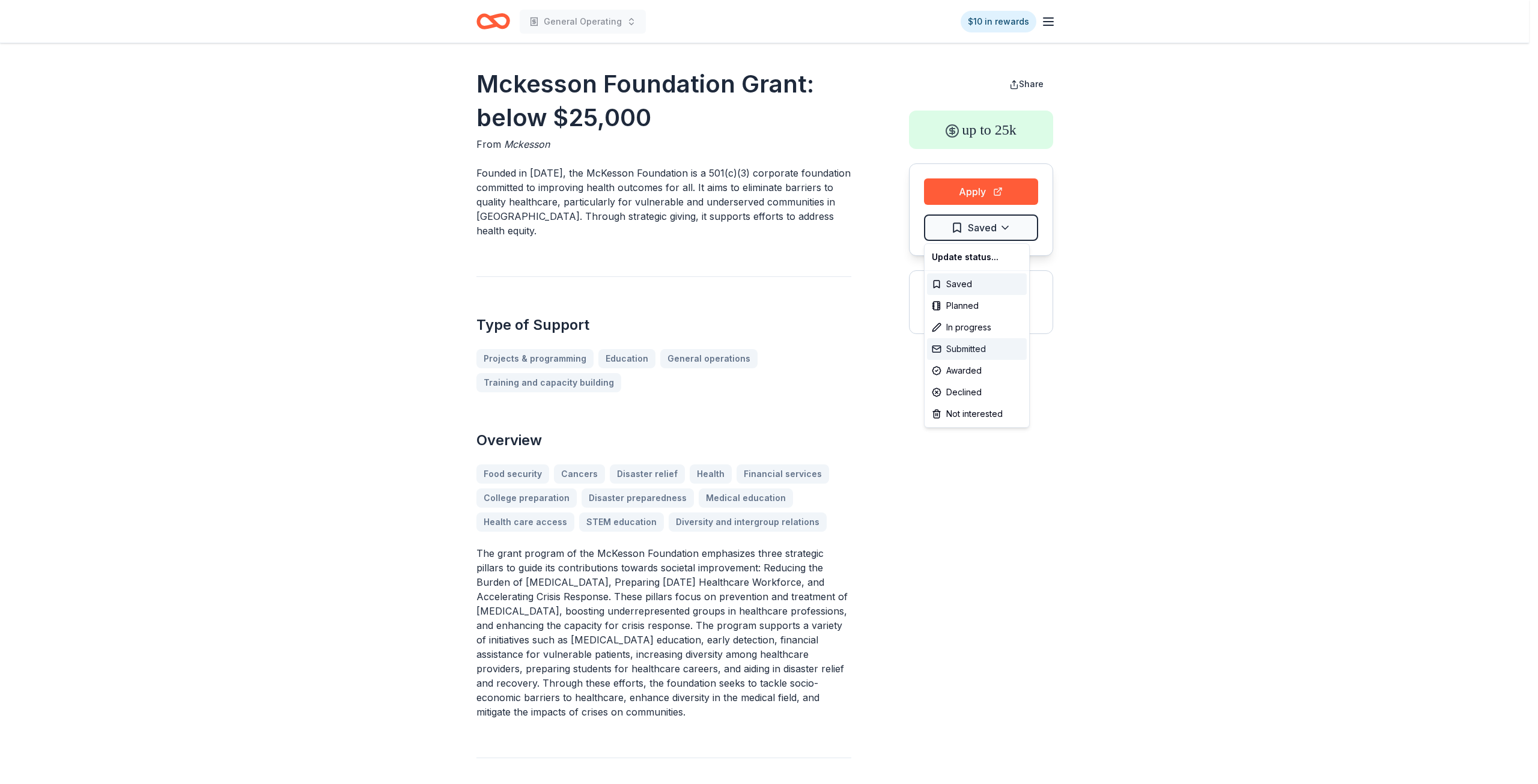
click at [990, 345] on div "Submitted" at bounding box center [977, 349] width 100 height 22
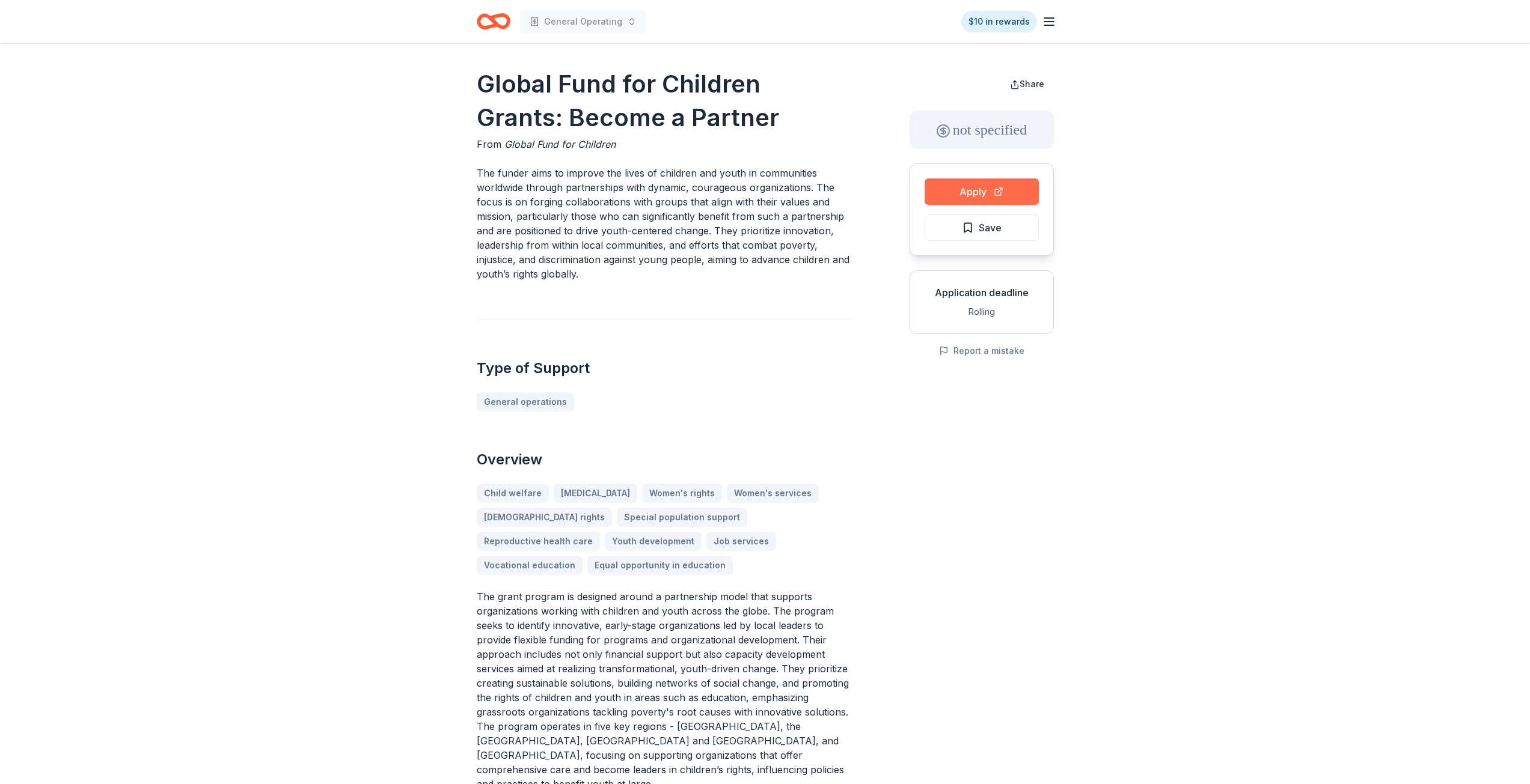
click at [982, 195] on button "Apply" at bounding box center [981, 191] width 114 height 27
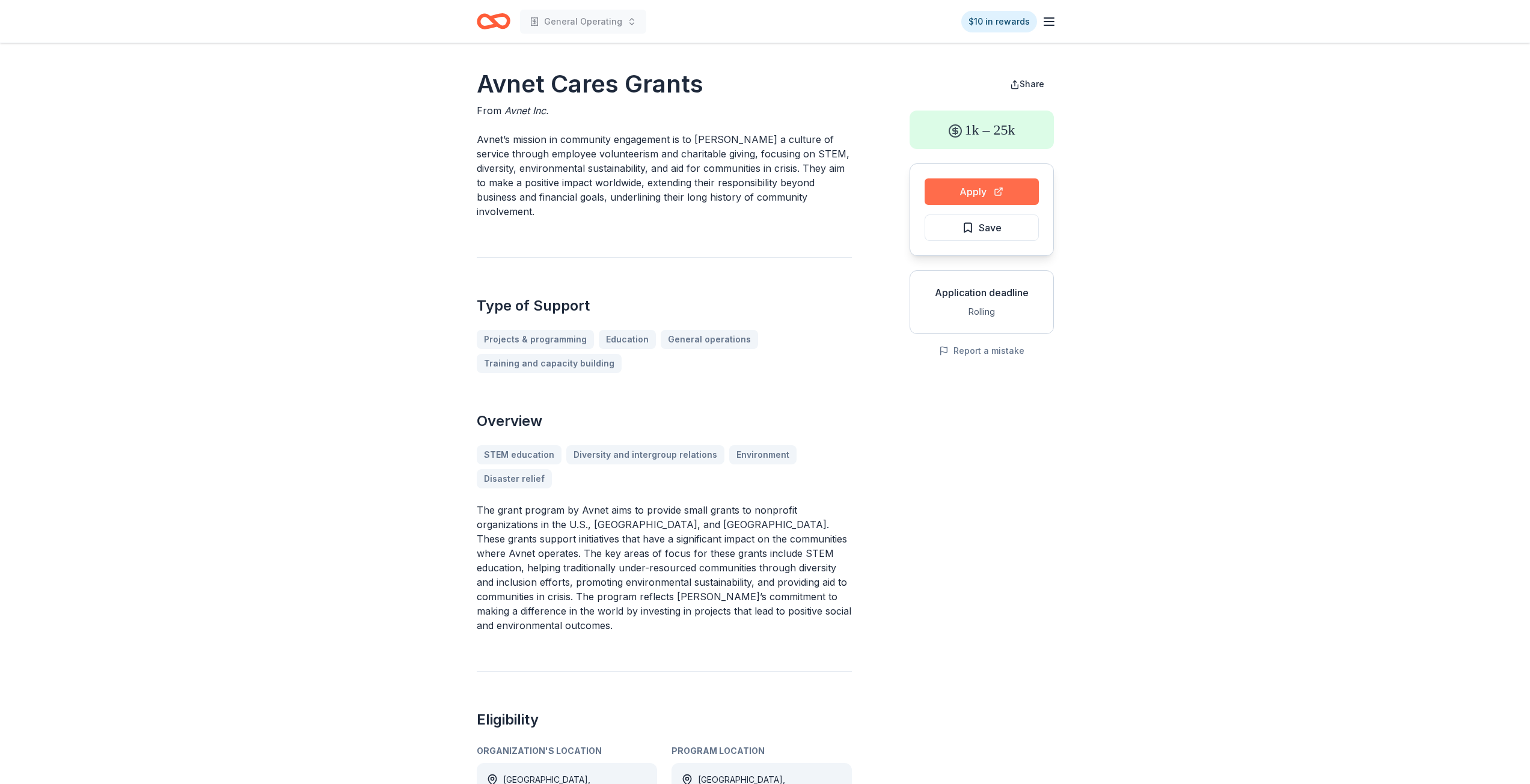
click at [964, 193] on button "Apply" at bounding box center [981, 191] width 114 height 27
click at [1032, 232] on button "Save" at bounding box center [981, 228] width 114 height 27
click at [1000, 225] on html "General Operating $10 in rewards Avnet Cares Grants From Avnet Inc. Avnet’s mis…" at bounding box center [765, 392] width 1530 height 784
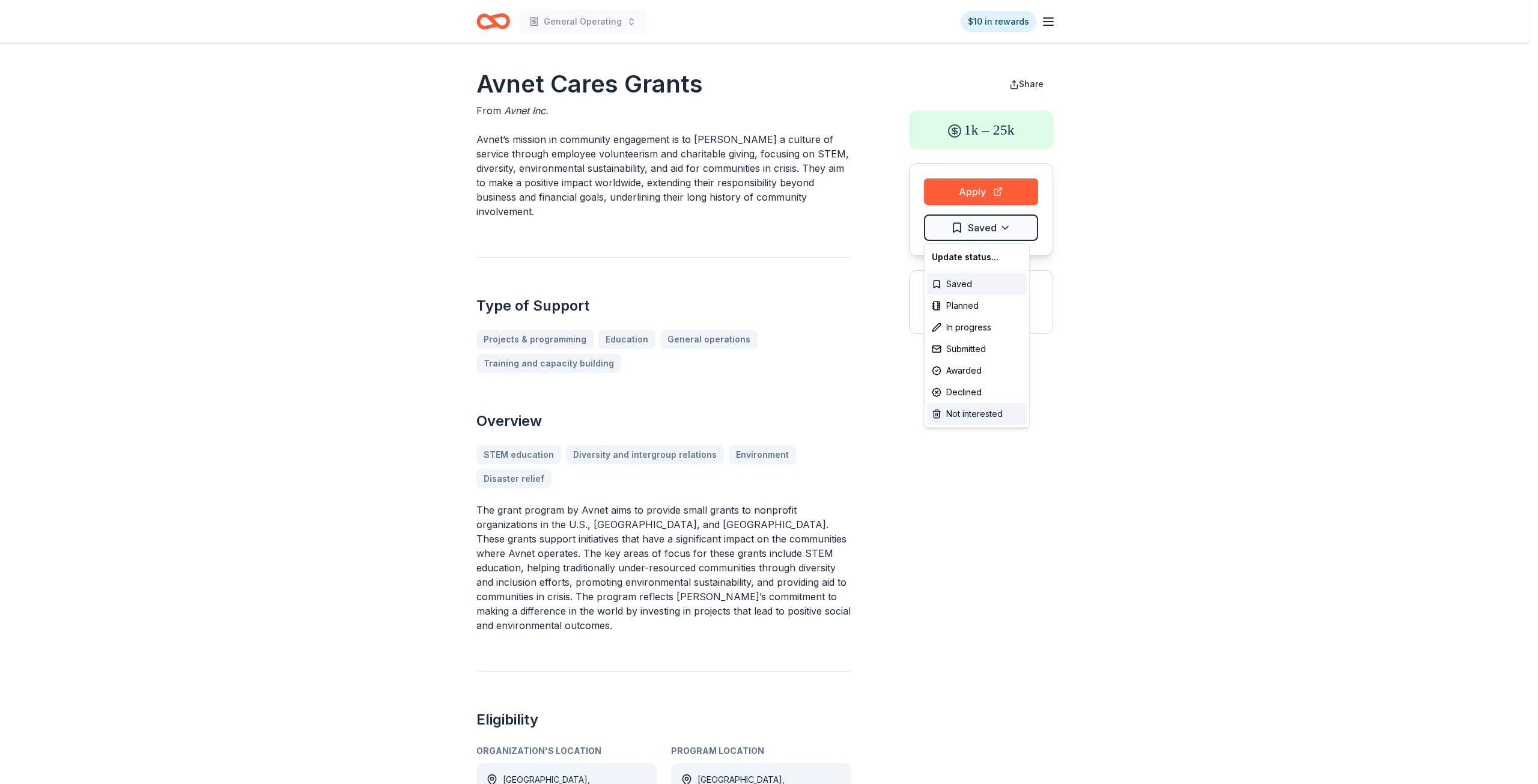
click at [982, 410] on div "Not interested" at bounding box center [977, 414] width 100 height 22
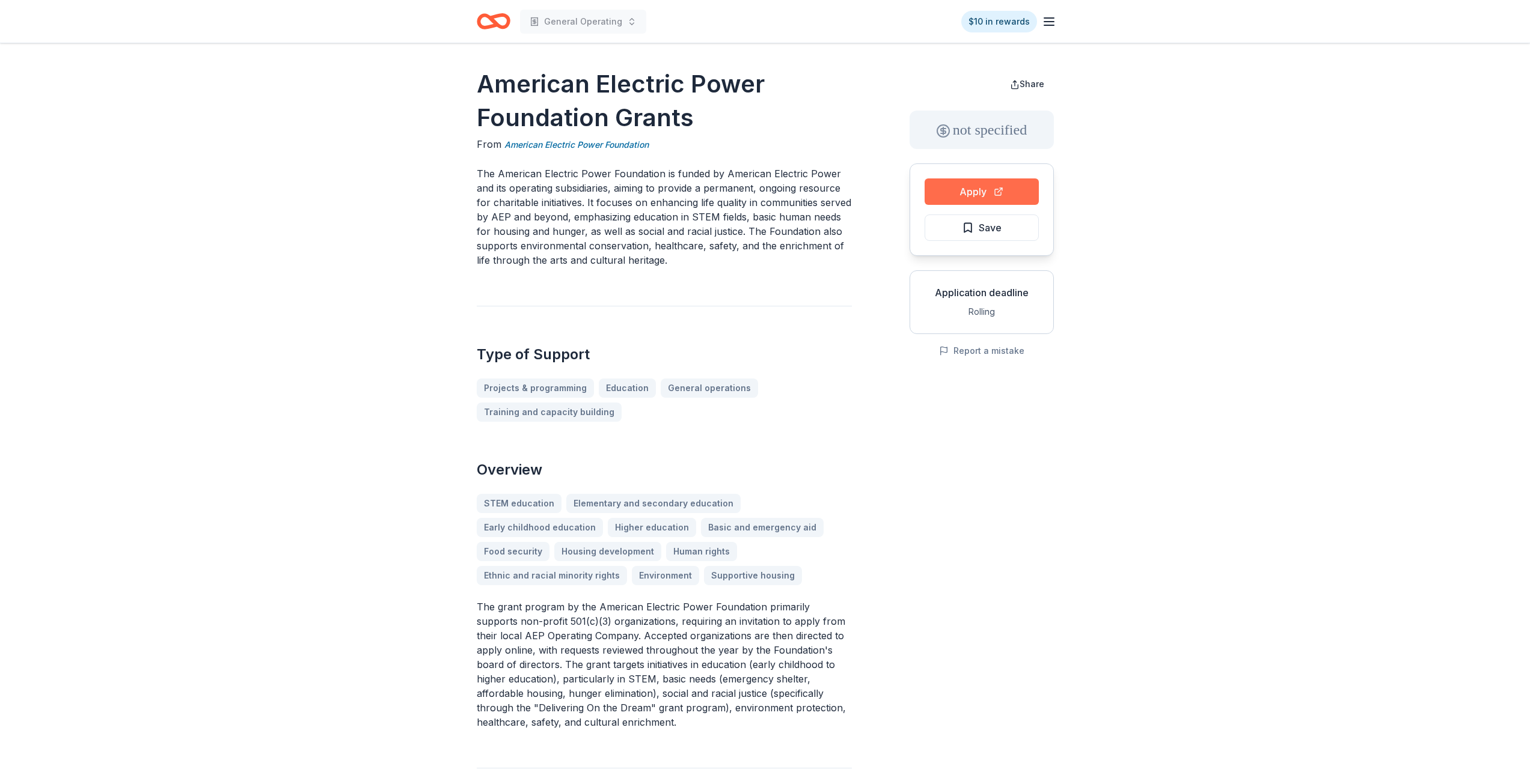
click at [979, 189] on button "Apply" at bounding box center [981, 191] width 114 height 27
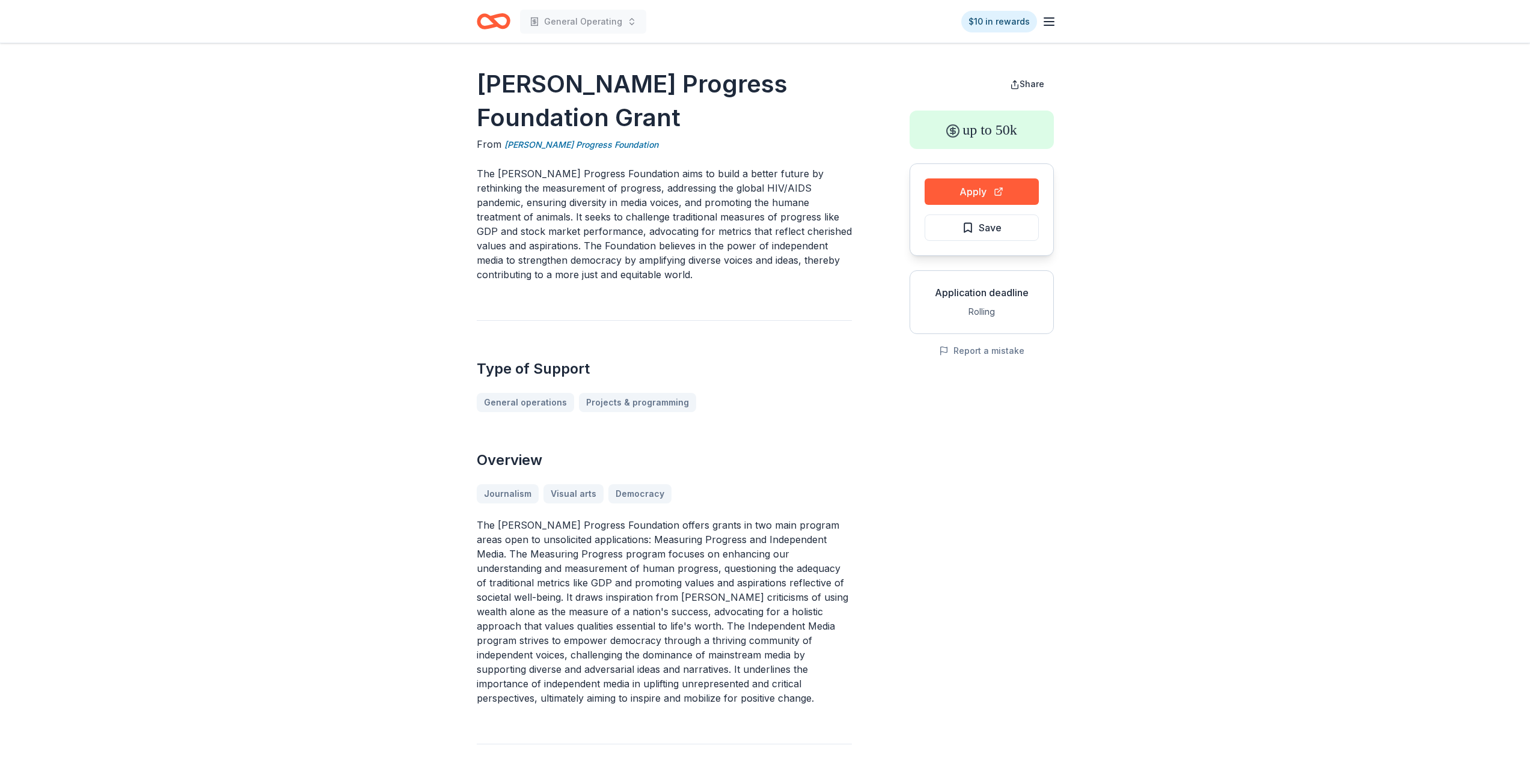
click at [564, 493] on div "Journalism Visual arts Democracy" at bounding box center [664, 494] width 375 height 19
click at [964, 195] on button "Apply" at bounding box center [981, 191] width 114 height 27
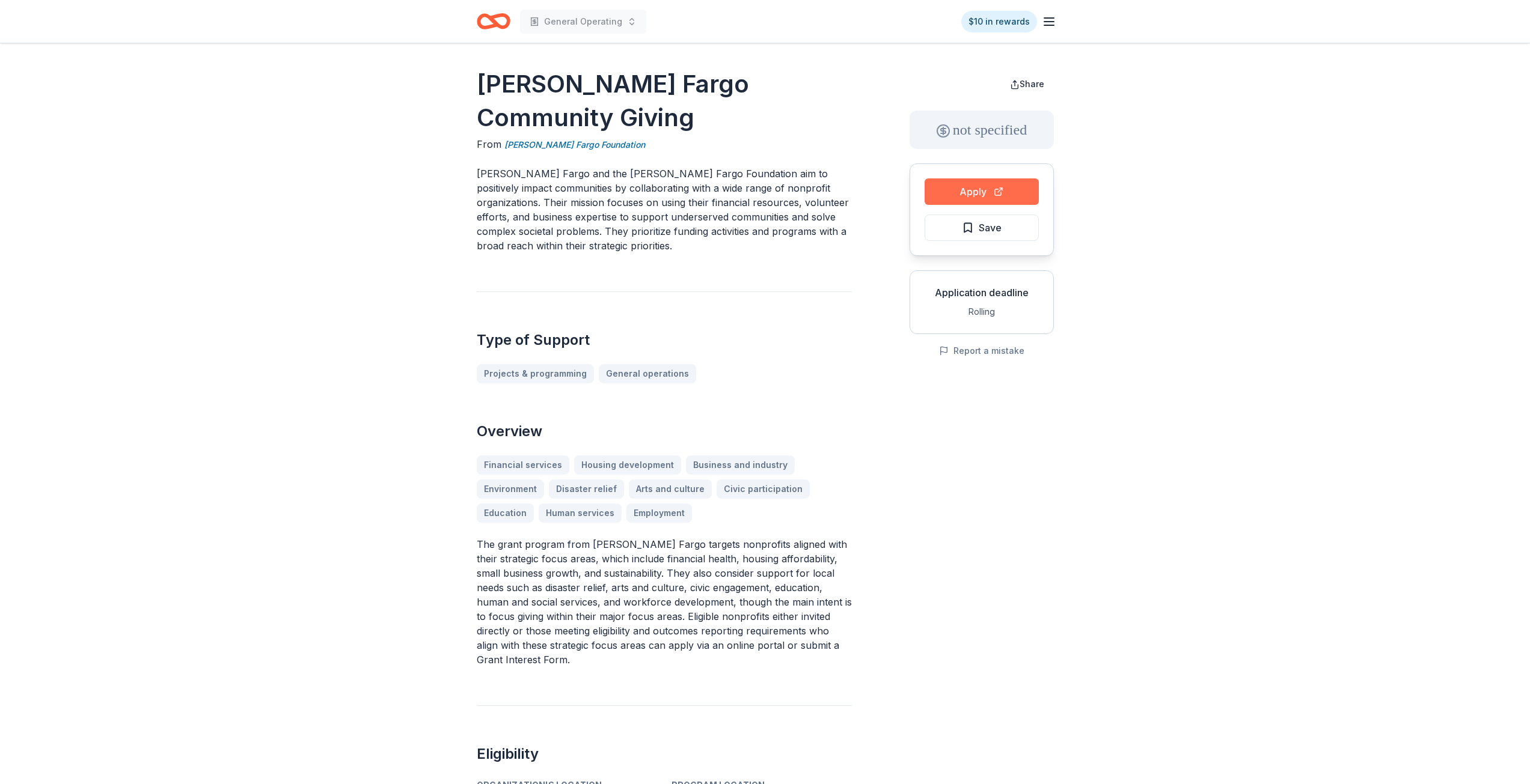
click at [958, 190] on button "Apply" at bounding box center [981, 191] width 114 height 27
